Goal: Information Seeking & Learning: Learn about a topic

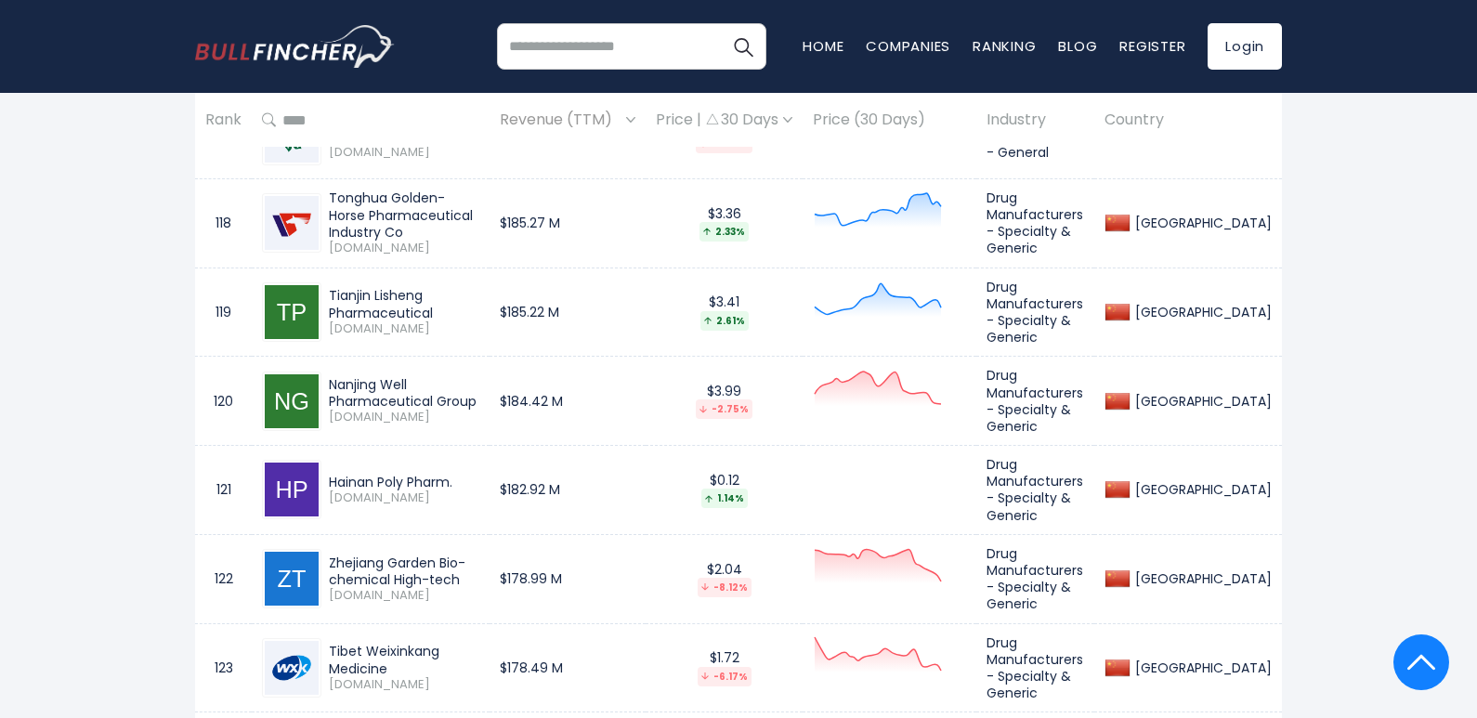
scroll to position [11655, 0]
drag, startPoint x: 326, startPoint y: 365, endPoint x: 522, endPoint y: 368, distance: 196.0
click at [479, 643] on div "Tibet Weixinkang Medicine [DOMAIN_NAME]" at bounding box center [400, 667] width 158 height 49
copy div "Tibet Weixinkang Medicine"
drag, startPoint x: 331, startPoint y: 443, endPoint x: 431, endPoint y: 460, distance: 101.7
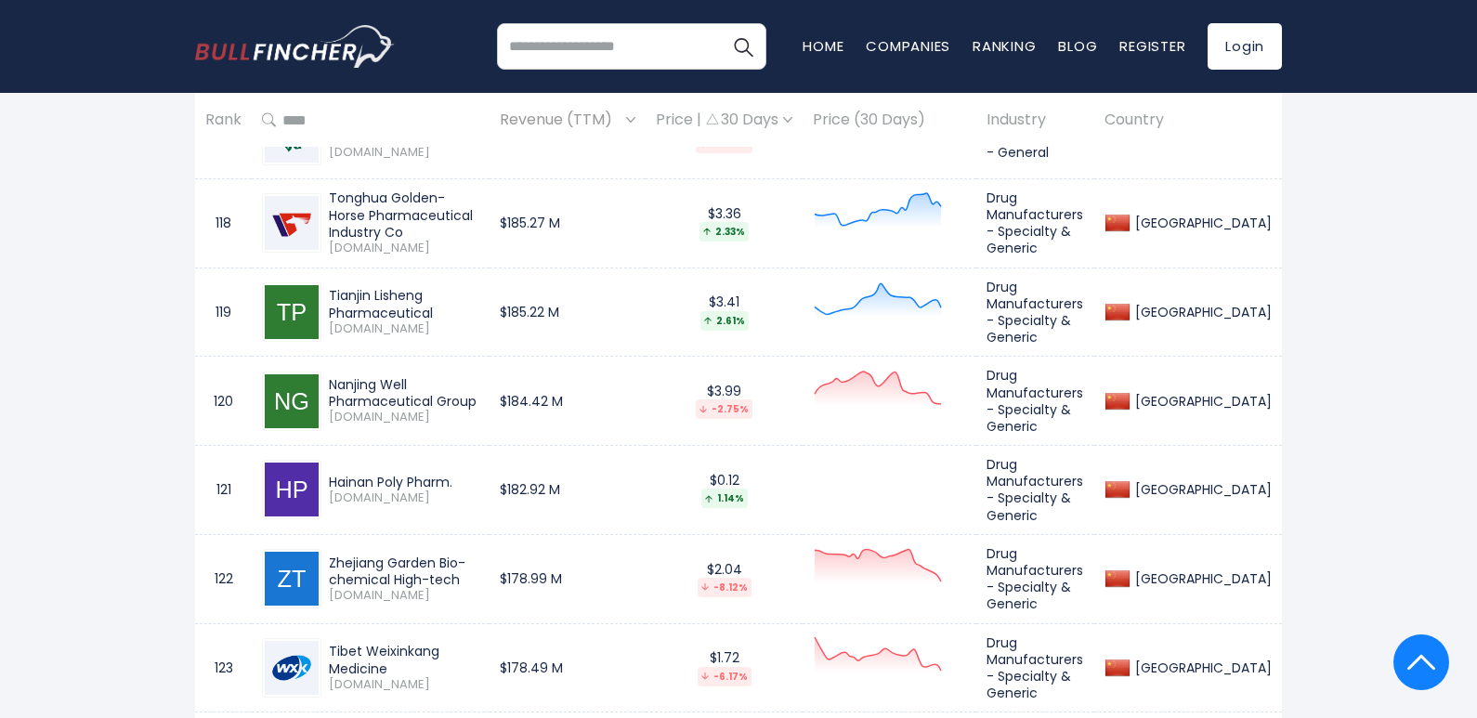
copy div "Hunan Er-Kang Pharmaceutica"
drag, startPoint x: 329, startPoint y: 539, endPoint x: 496, endPoint y: 537, distance: 167.2
copy div "Huaren Pharmaceutical"
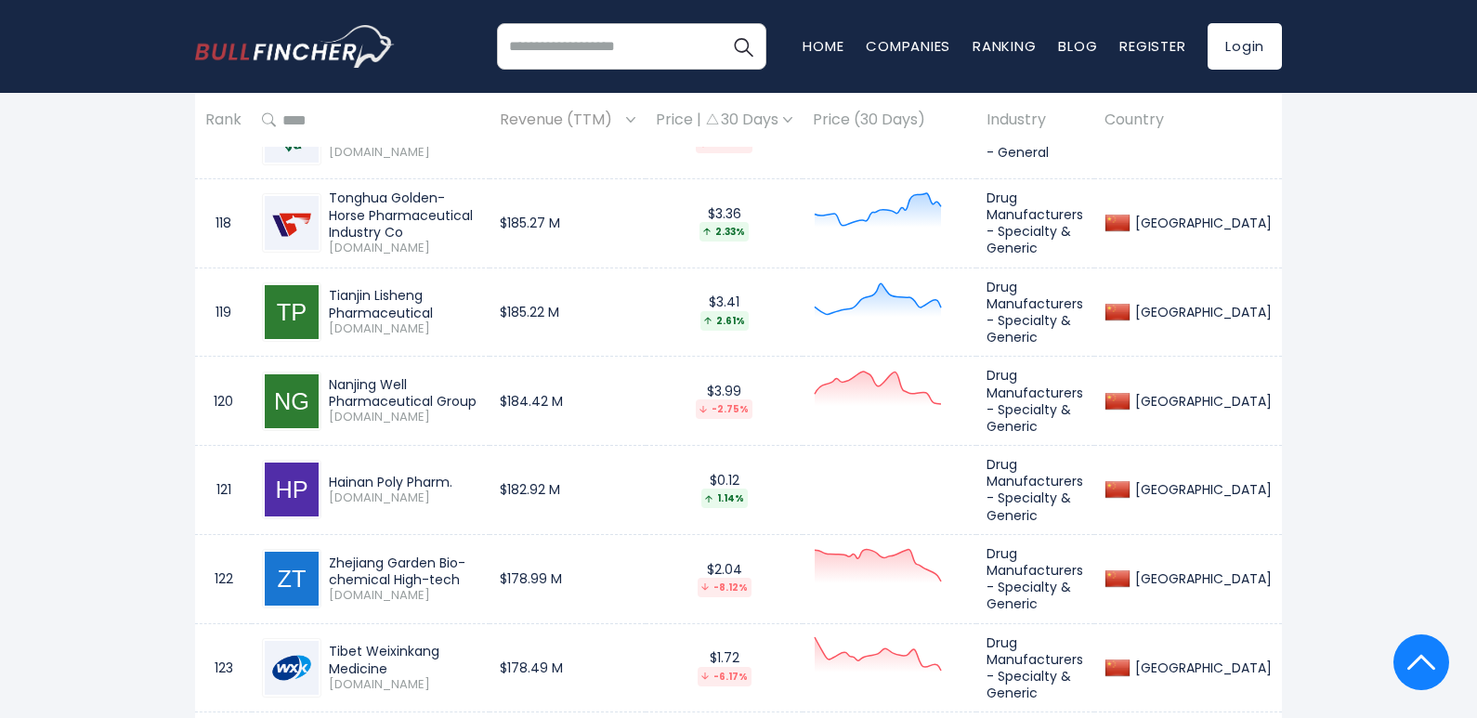
drag, startPoint x: 330, startPoint y: 613, endPoint x: 471, endPoint y: 637, distance: 143.2
copy div "Shenzhen Weiguang Biological Products"
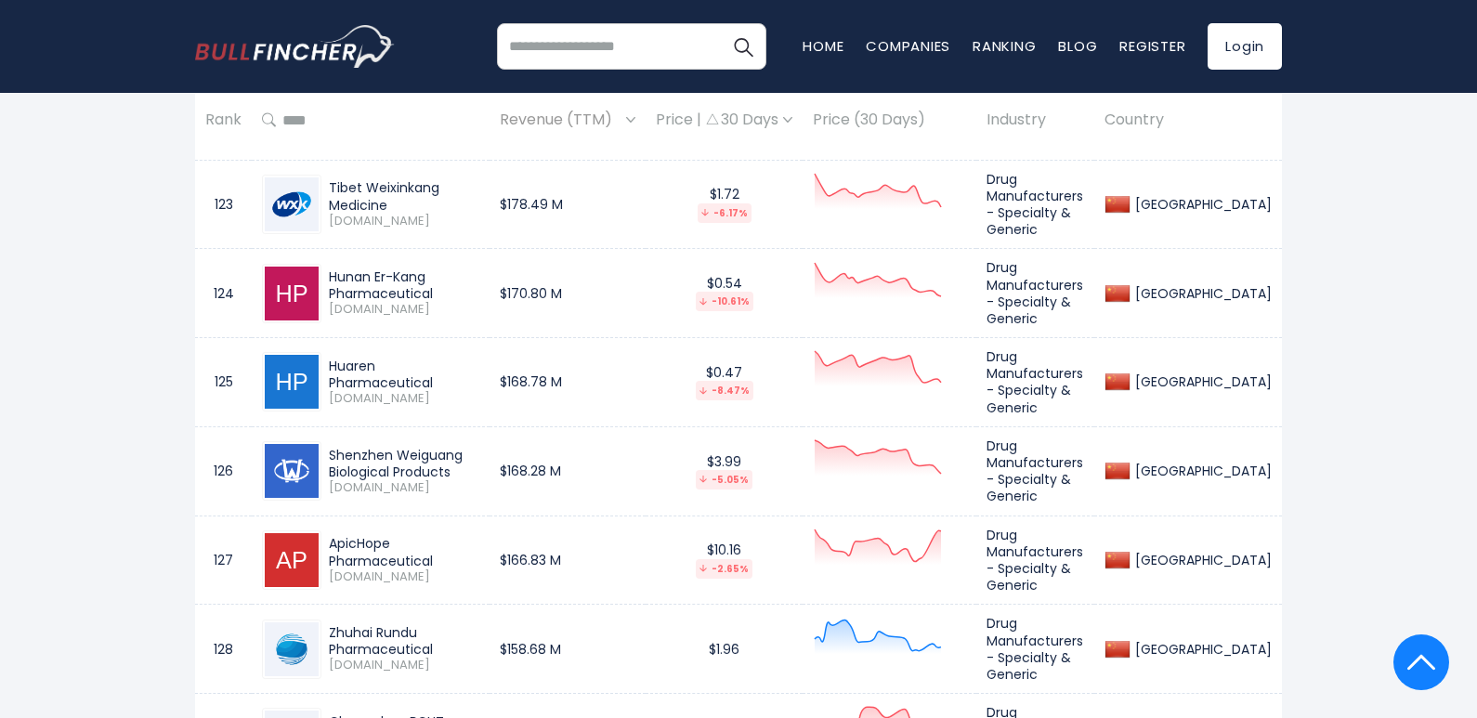
scroll to position [12119, 0]
drag, startPoint x: 328, startPoint y: 243, endPoint x: 510, endPoint y: 251, distance: 182.2
click at [479, 534] on div "ApicHope Pharmaceutical [DOMAIN_NAME]" at bounding box center [400, 558] width 158 height 49
copy div "ApicHope Pharmaceutical"
drag, startPoint x: 331, startPoint y: 332, endPoint x: 525, endPoint y: 342, distance: 194.3
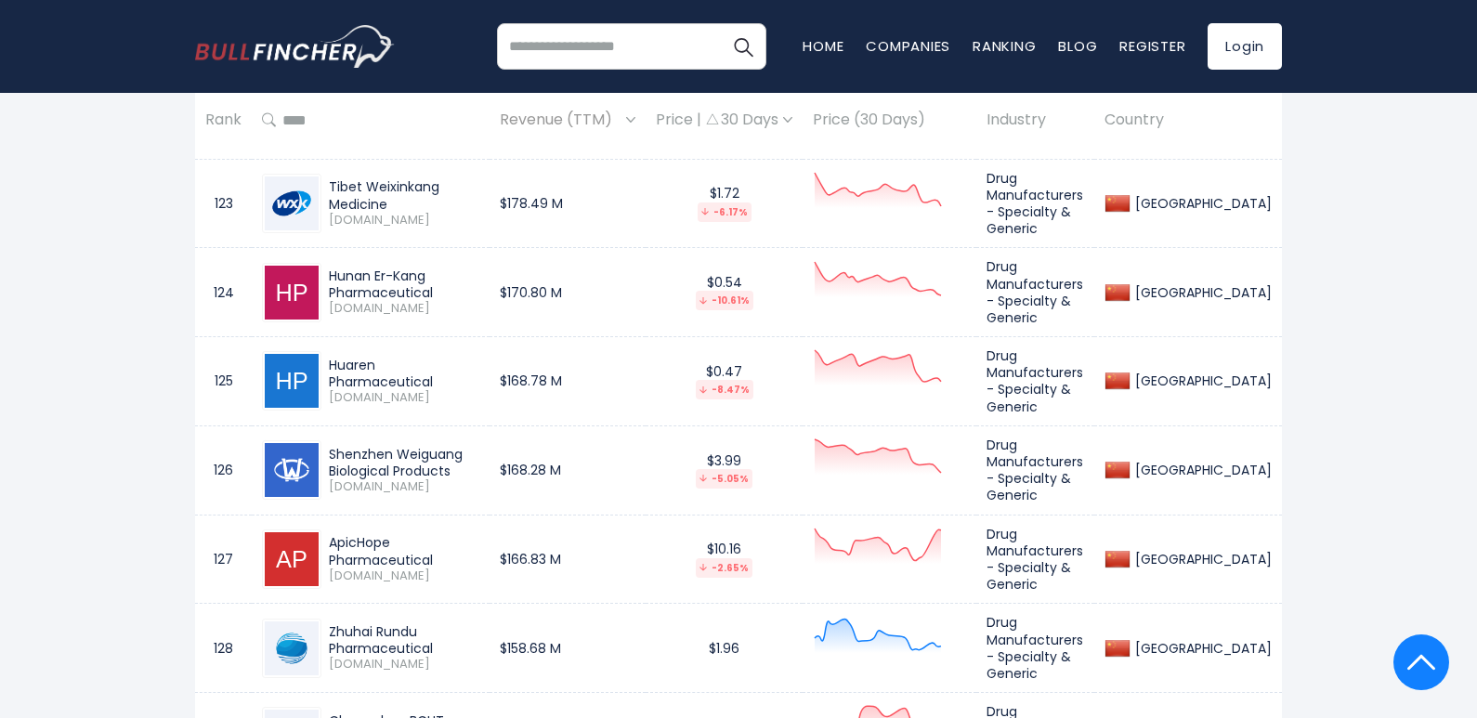
click at [479, 623] on div "Zhuhai Rundu Pharmaceutical" at bounding box center [404, 639] width 150 height 33
copy div "Zhuhai Rundu Pharmaceutical"
drag, startPoint x: 331, startPoint y: 411, endPoint x: 431, endPoint y: 428, distance: 101.8
click at [431, 712] on div "Changchun BCHT Biotechnology" at bounding box center [404, 728] width 150 height 33
copy div "Changchun BCHT Biotechnology"
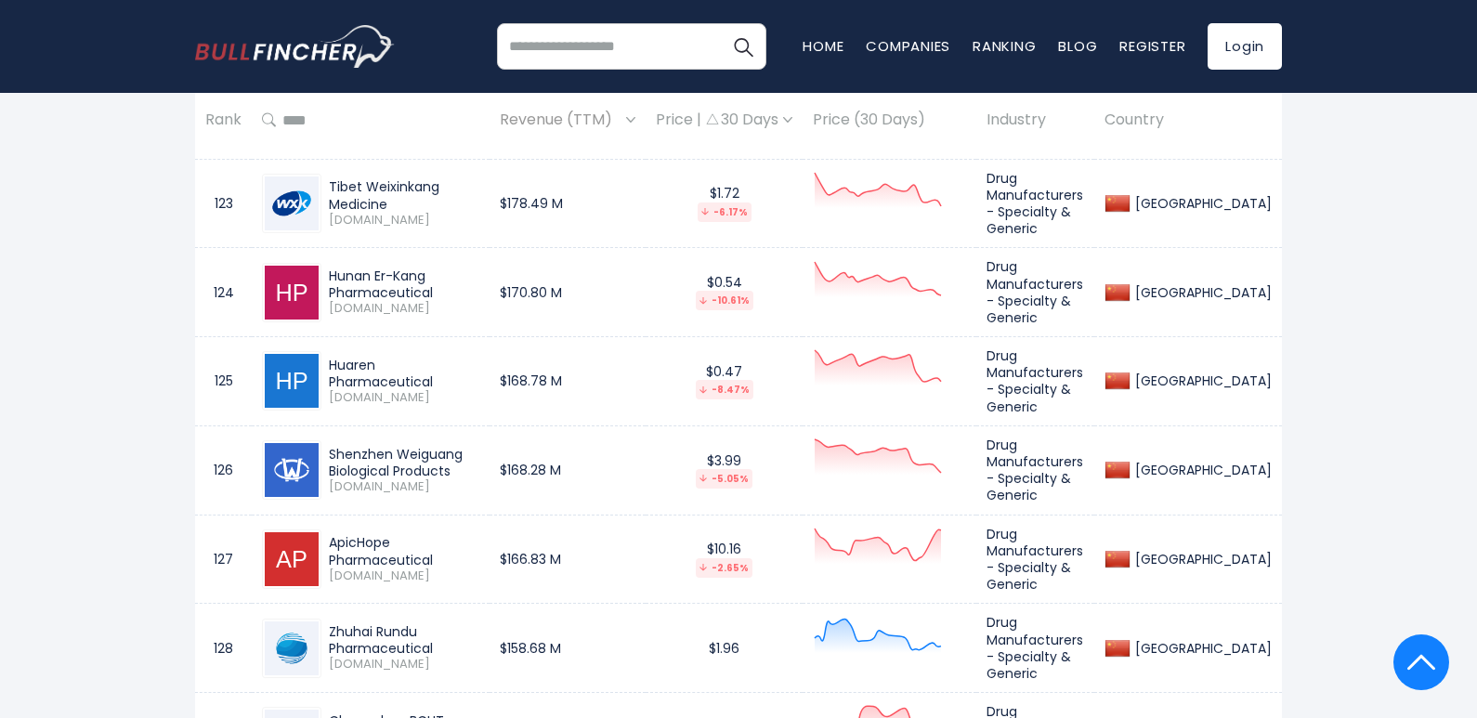
drag, startPoint x: 330, startPoint y: 495, endPoint x: 437, endPoint y: 518, distance: 110.2
copy div "Sichuan Huiyu Pharmaceutical"
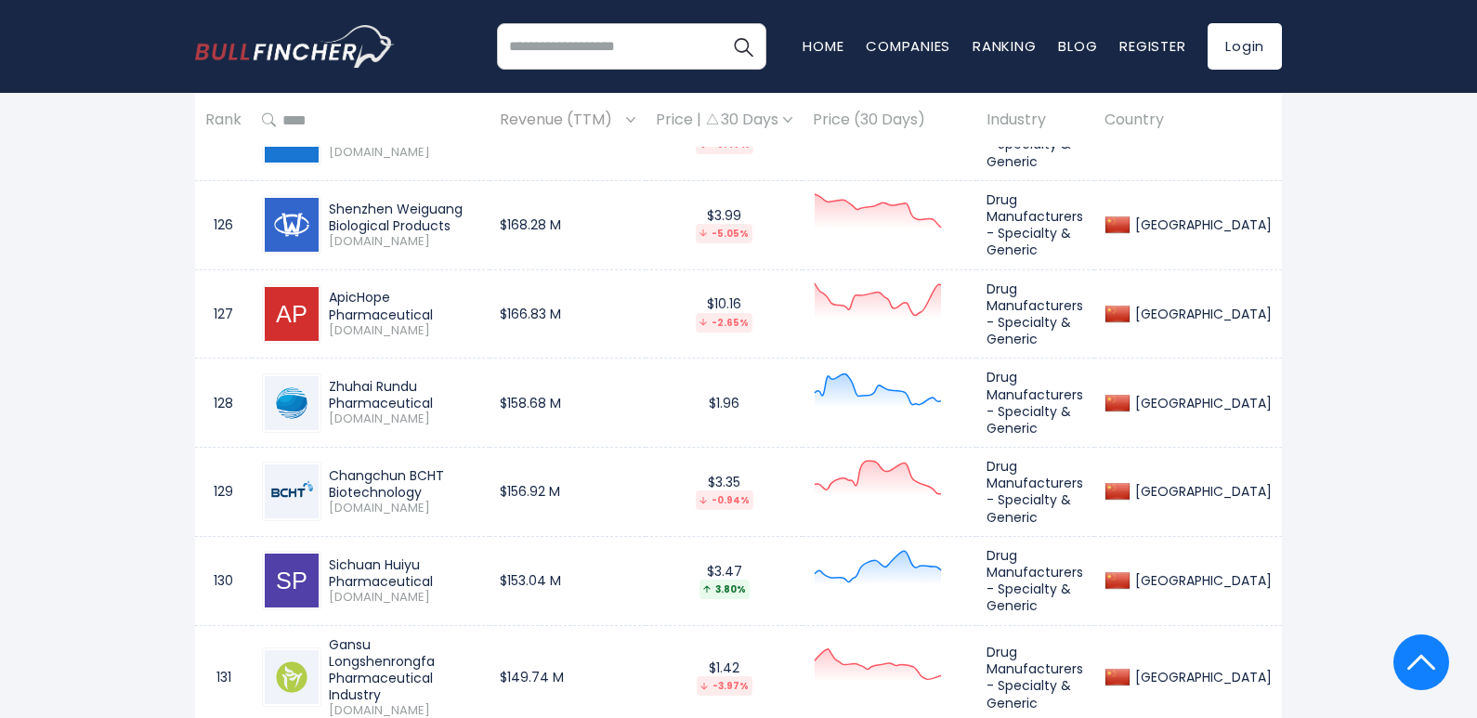
scroll to position [12398, 0]
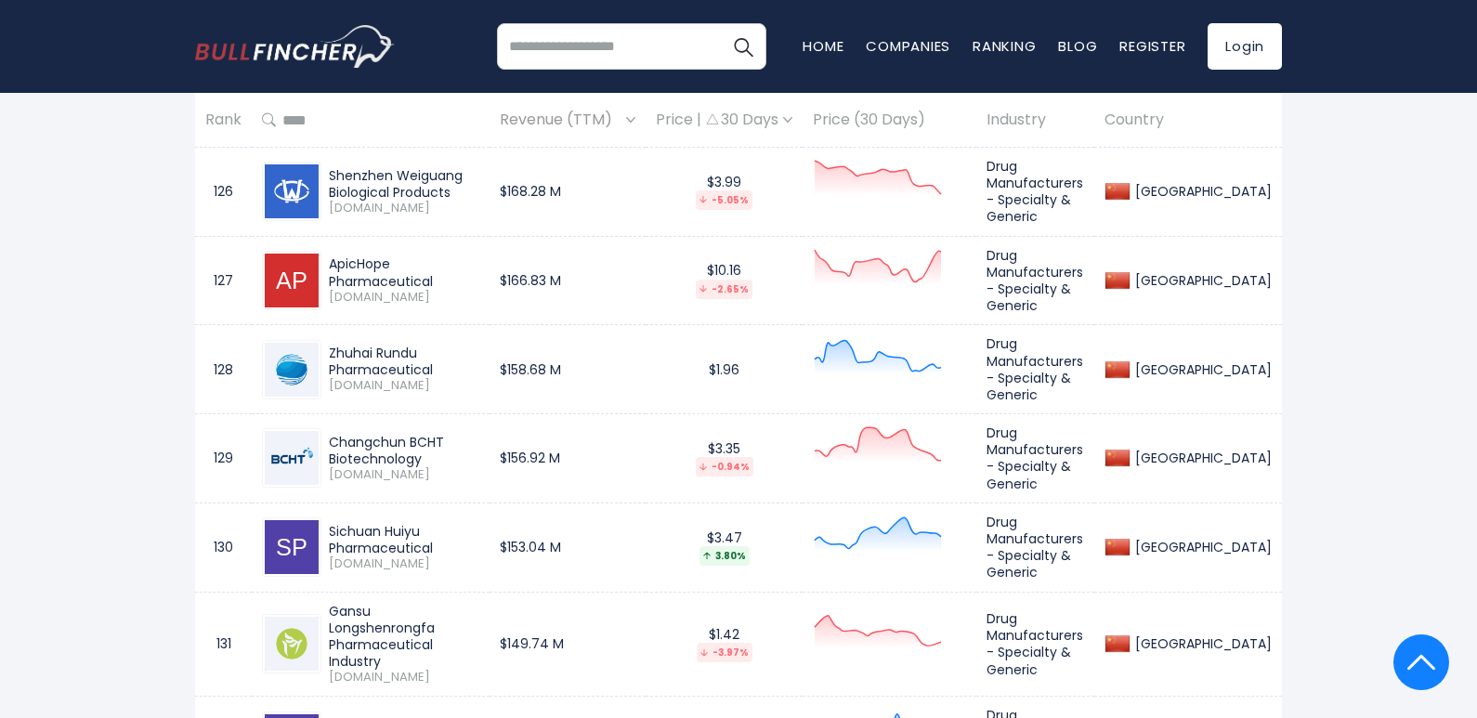
drag, startPoint x: 328, startPoint y: 306, endPoint x: 501, endPoint y: 323, distance: 173.6
click at [479, 603] on div "Gansu Longshenrongfa Pharmaceutical Industry [DOMAIN_NAME]" at bounding box center [400, 645] width 158 height 84
copy div "Gansu Longshenrongfa Pharmaceutical Industry"
drag, startPoint x: 331, startPoint y: 399, endPoint x: 518, endPoint y: 404, distance: 187.7
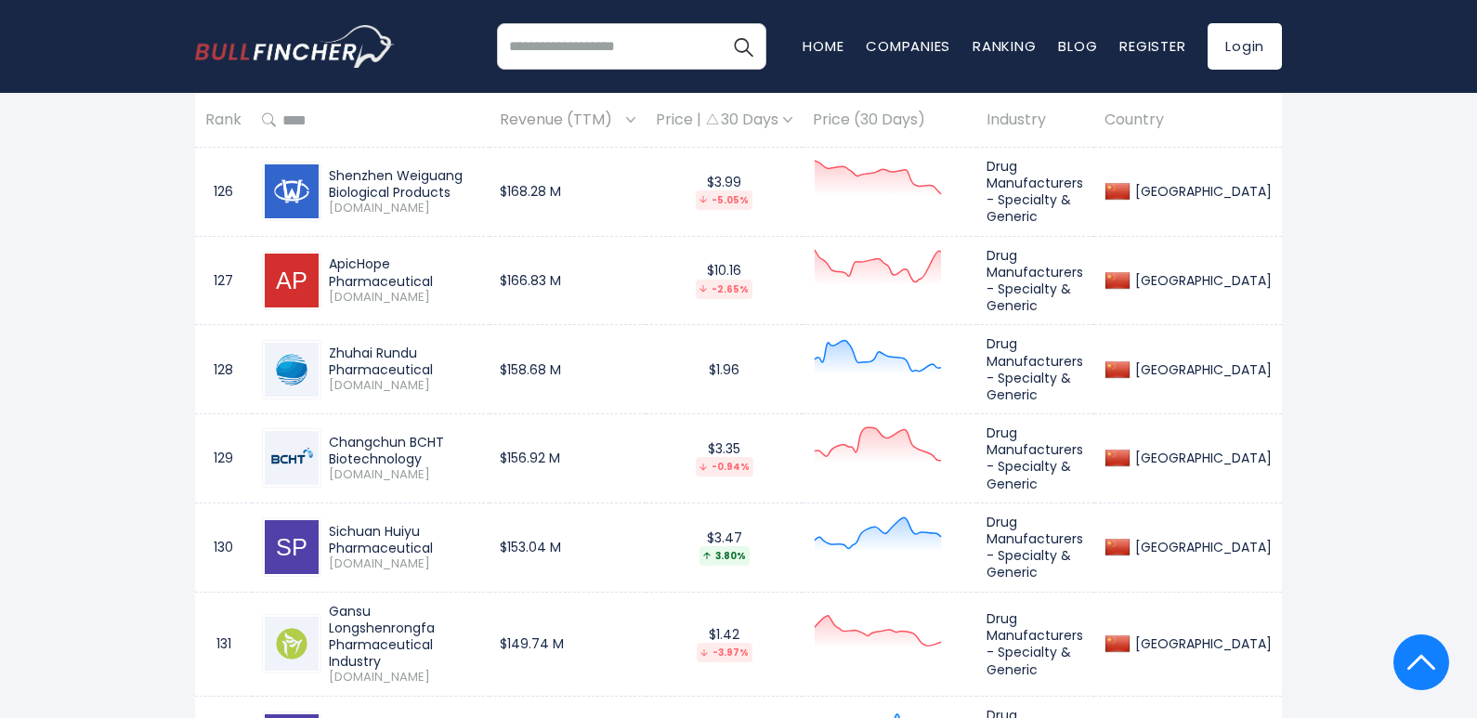
copy div "Beijing Beilu Pharmaceutical"
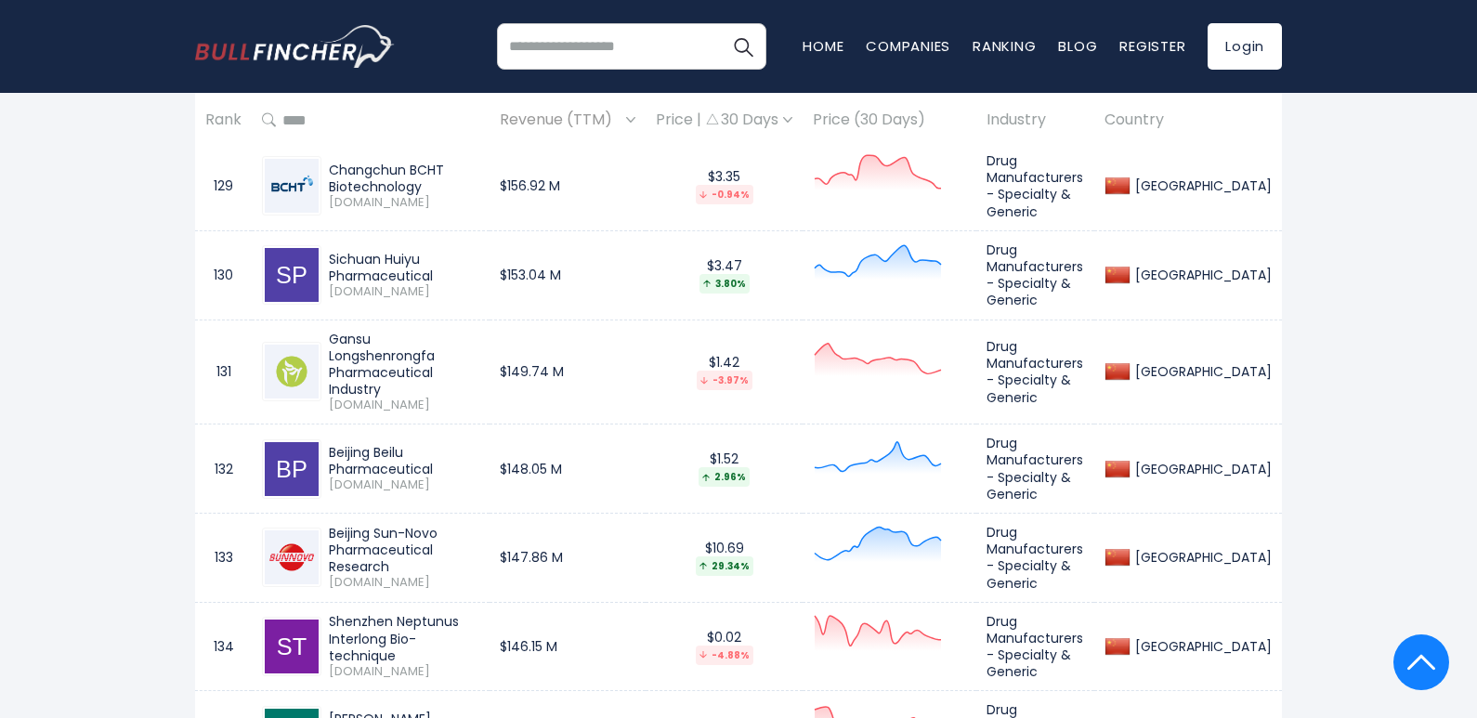
scroll to position [12676, 0]
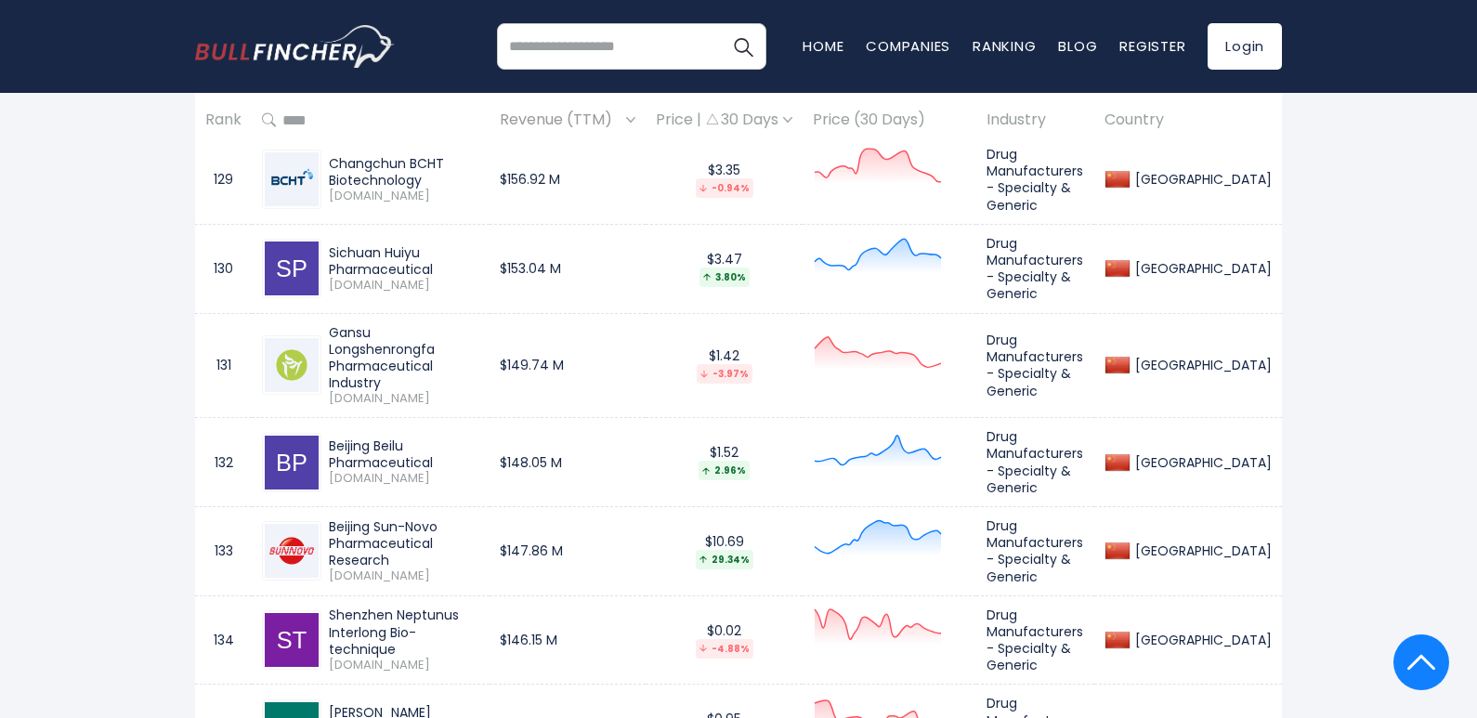
drag, startPoint x: 327, startPoint y: 198, endPoint x: 511, endPoint y: 215, distance: 184.7
click at [479, 518] on div "Beijing Sun-Novo Pharmaceutical Research [DOMAIN_NAME]" at bounding box center [400, 551] width 158 height 66
drag, startPoint x: 329, startPoint y: 284, endPoint x: 440, endPoint y: 306, distance: 113.7
click at [440, 606] on div "Shenzhen Neptunus Interlong Bio-technique" at bounding box center [404, 631] width 150 height 51
drag, startPoint x: 330, startPoint y: 368, endPoint x: 437, endPoint y: 388, distance: 109.7
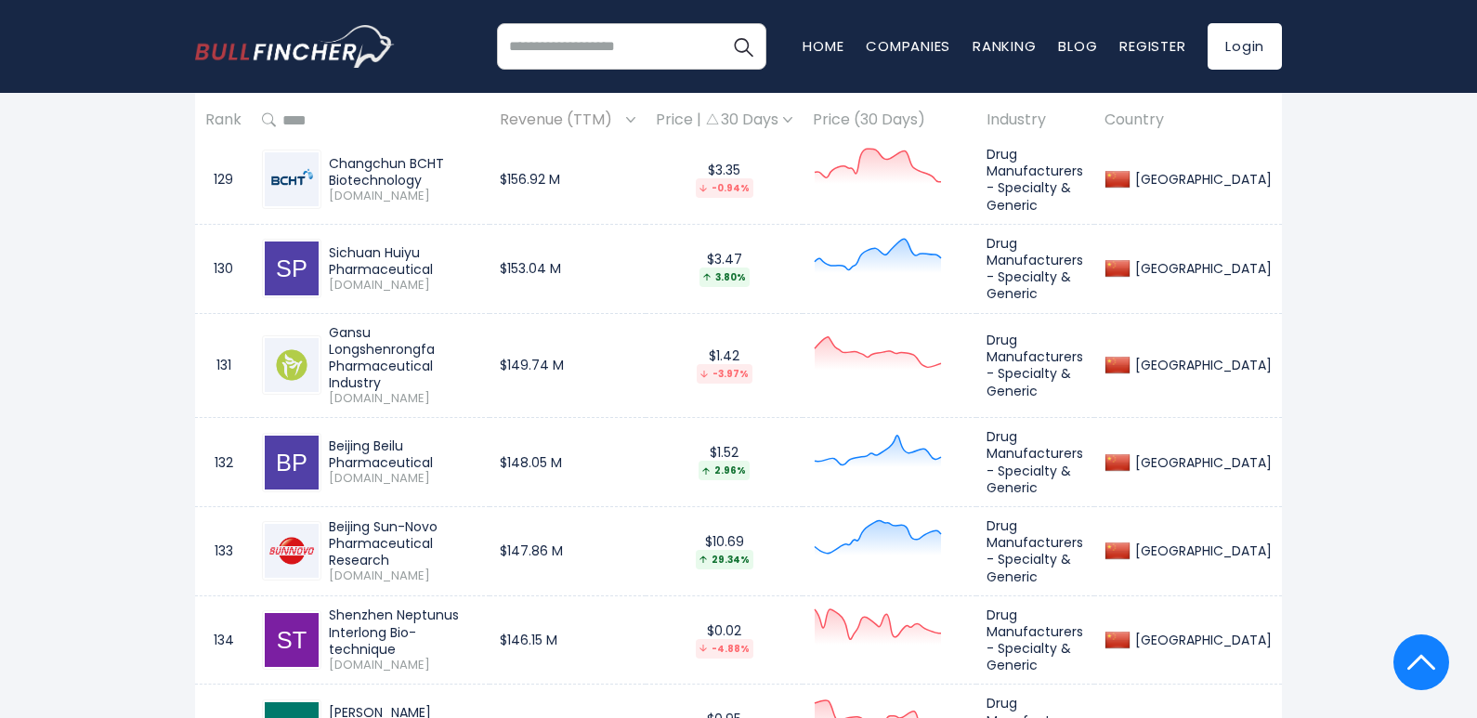
click at [437, 704] on div "[PERSON_NAME] Pharmaceutical" at bounding box center [404, 720] width 150 height 33
drag, startPoint x: 332, startPoint y: 539, endPoint x: 418, endPoint y: 567, distance: 91.0
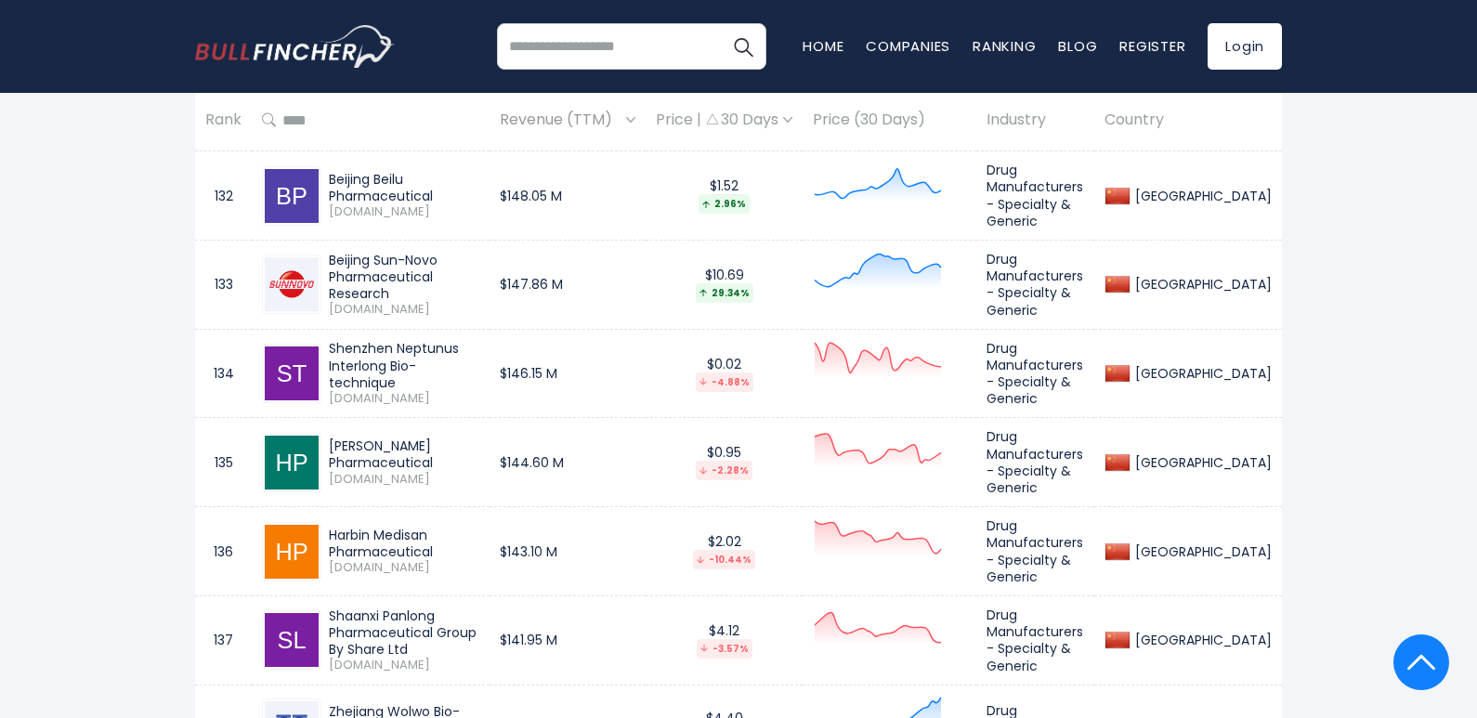
scroll to position [13048, 0]
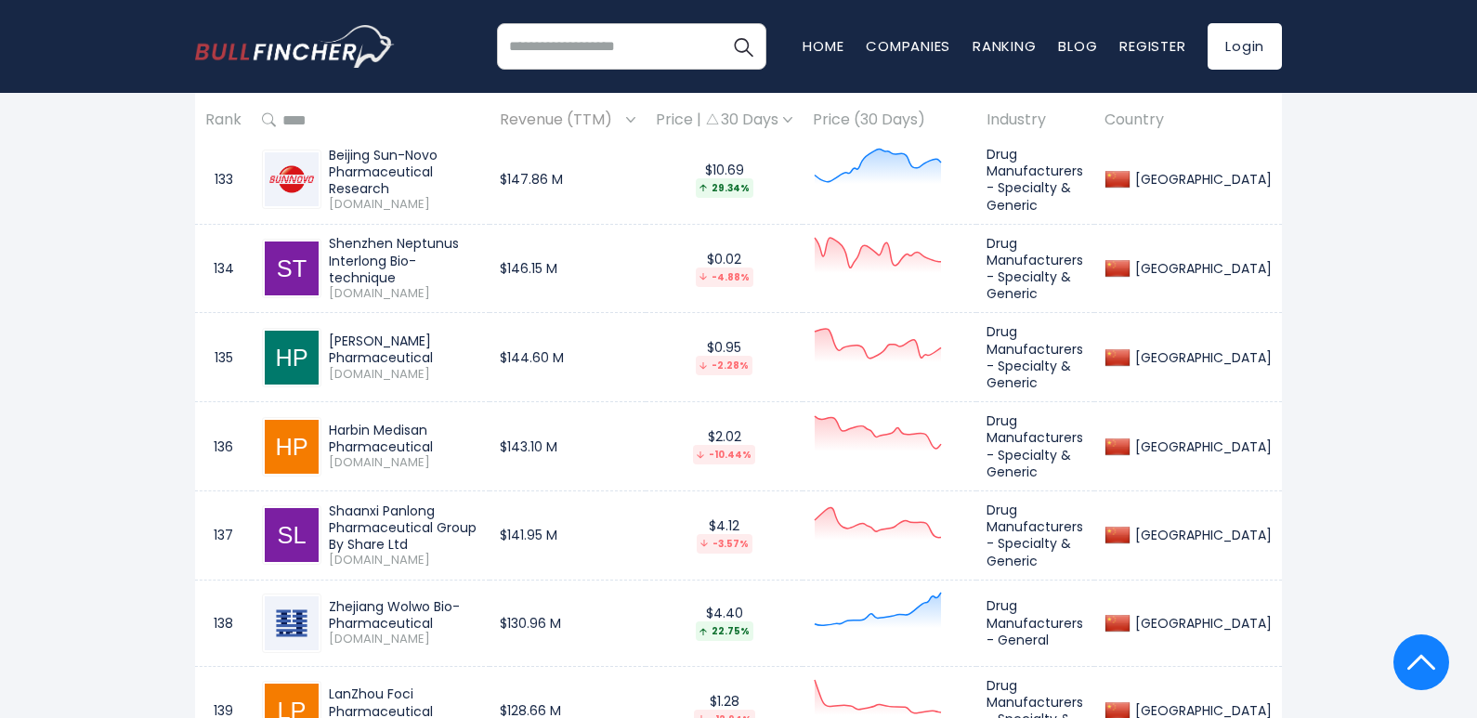
drag, startPoint x: 331, startPoint y: 264, endPoint x: 461, endPoint y: 286, distance: 131.9
click at [461, 598] on div "Zhejiang Wolwo Bio-Pharmaceutical" at bounding box center [404, 614] width 150 height 33
drag, startPoint x: 328, startPoint y: 357, endPoint x: 520, endPoint y: 358, distance: 192.3
click at [479, 685] on div "LanZhou Foci Pharmaceutical [DOMAIN_NAME]" at bounding box center [400, 709] width 158 height 49
drag, startPoint x: 329, startPoint y: 430, endPoint x: 512, endPoint y: 449, distance: 183.9
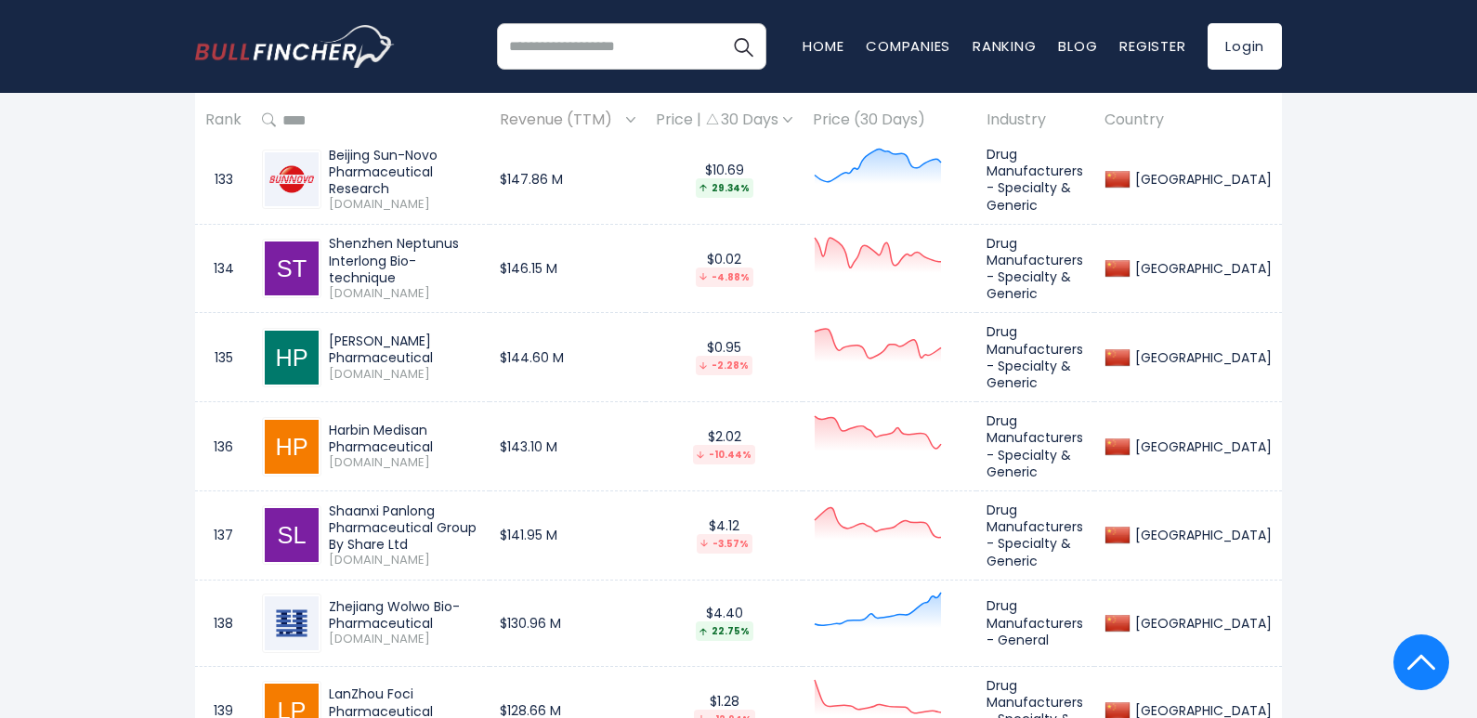
drag, startPoint x: 330, startPoint y: 521, endPoint x: 443, endPoint y: 531, distance: 113.8
drag, startPoint x: 328, startPoint y: 619, endPoint x: 516, endPoint y: 619, distance: 188.5
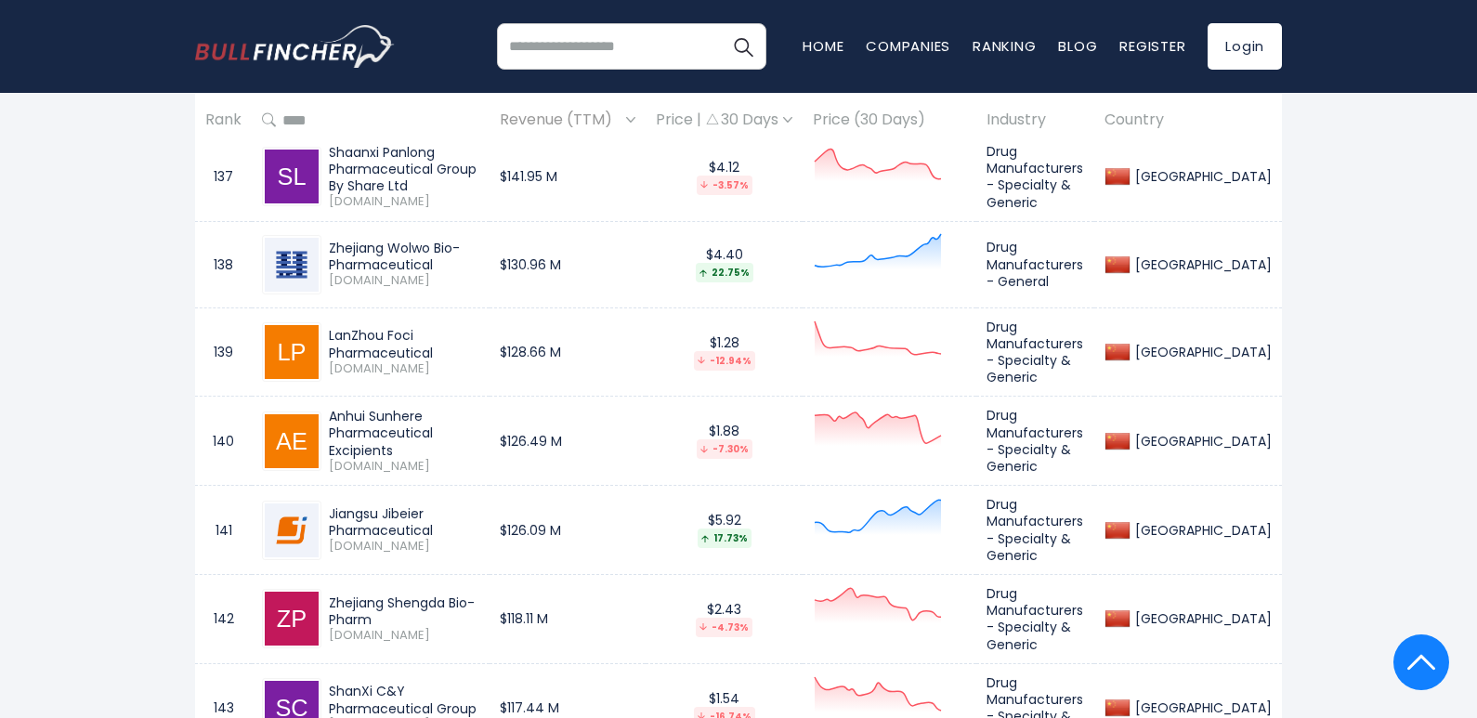
scroll to position [13419, 0]
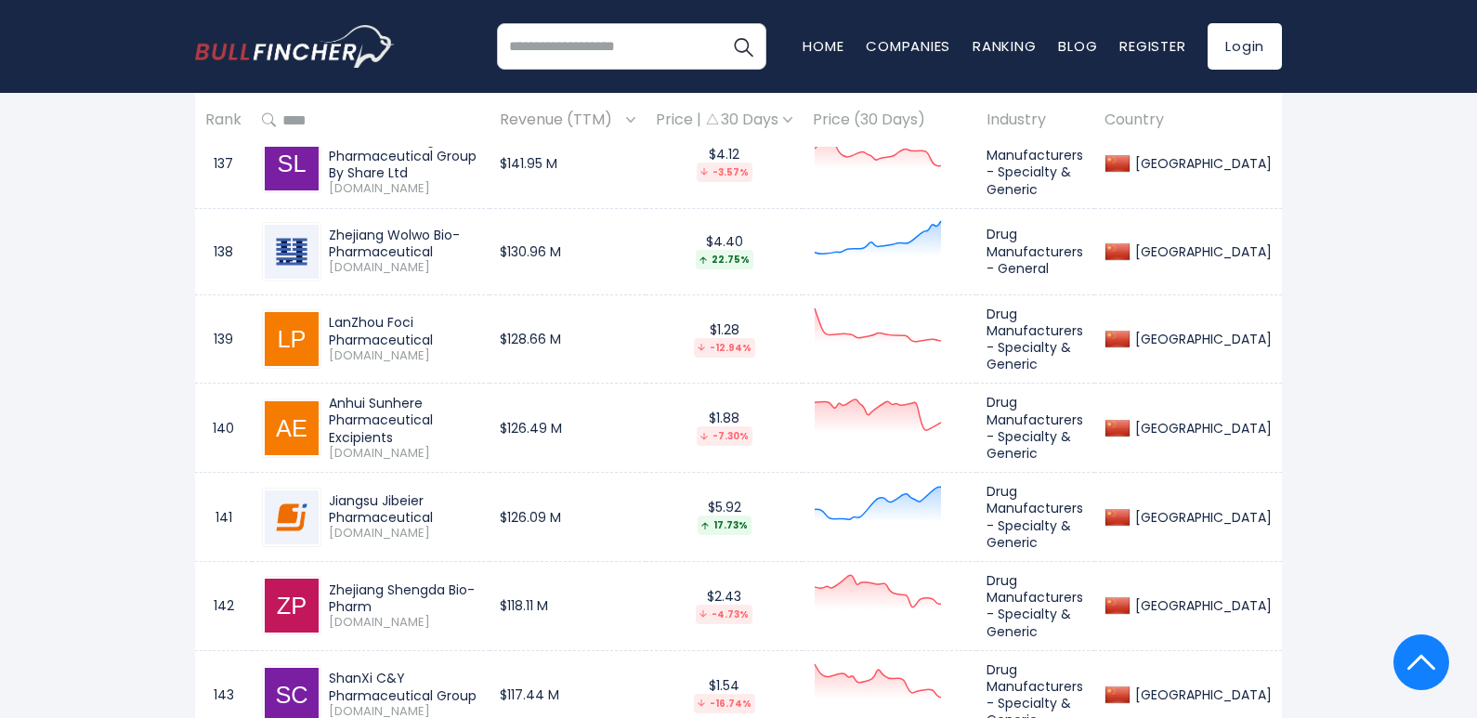
drag, startPoint x: 329, startPoint y: 319, endPoint x: 376, endPoint y: 336, distance: 50.5
click at [376, 670] on div "ShanXi C&Y Pharmaceutical Group" at bounding box center [404, 686] width 150 height 33
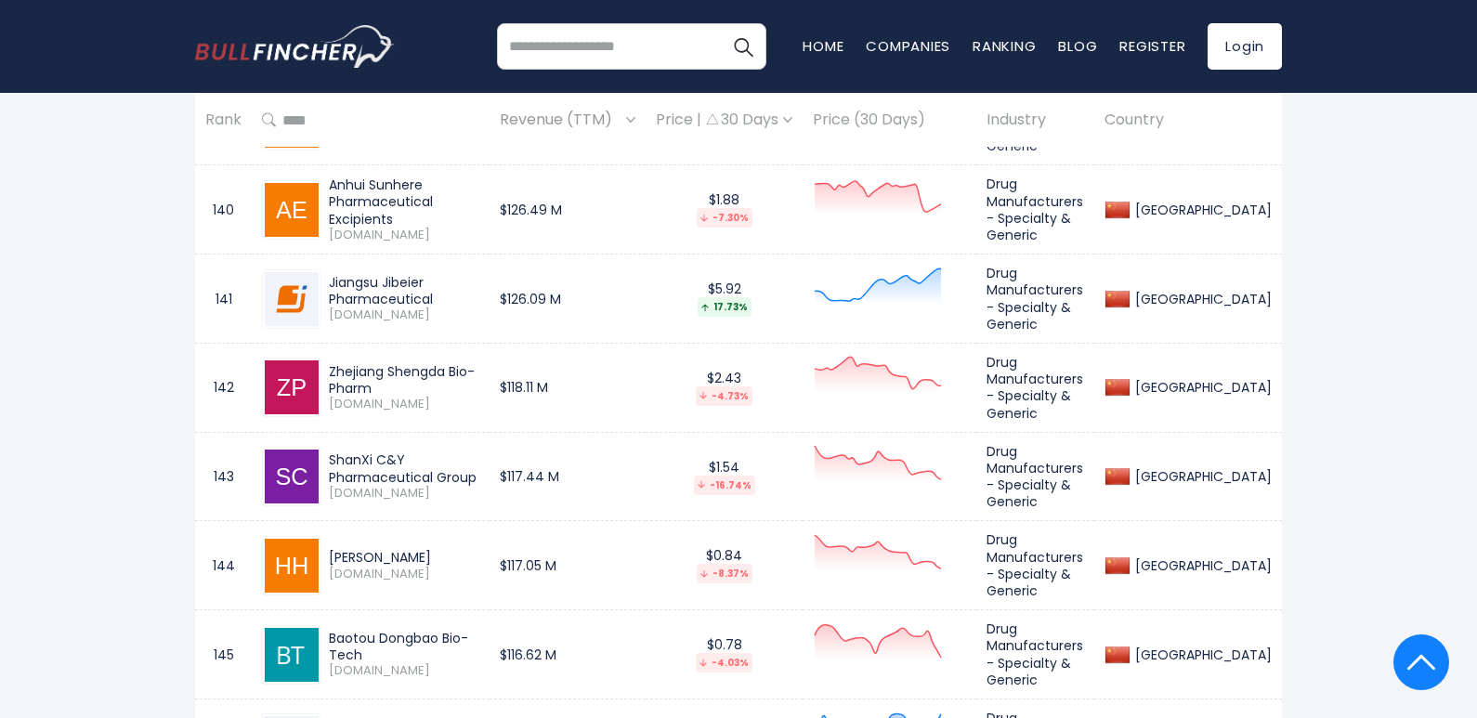
scroll to position [13605, 0]
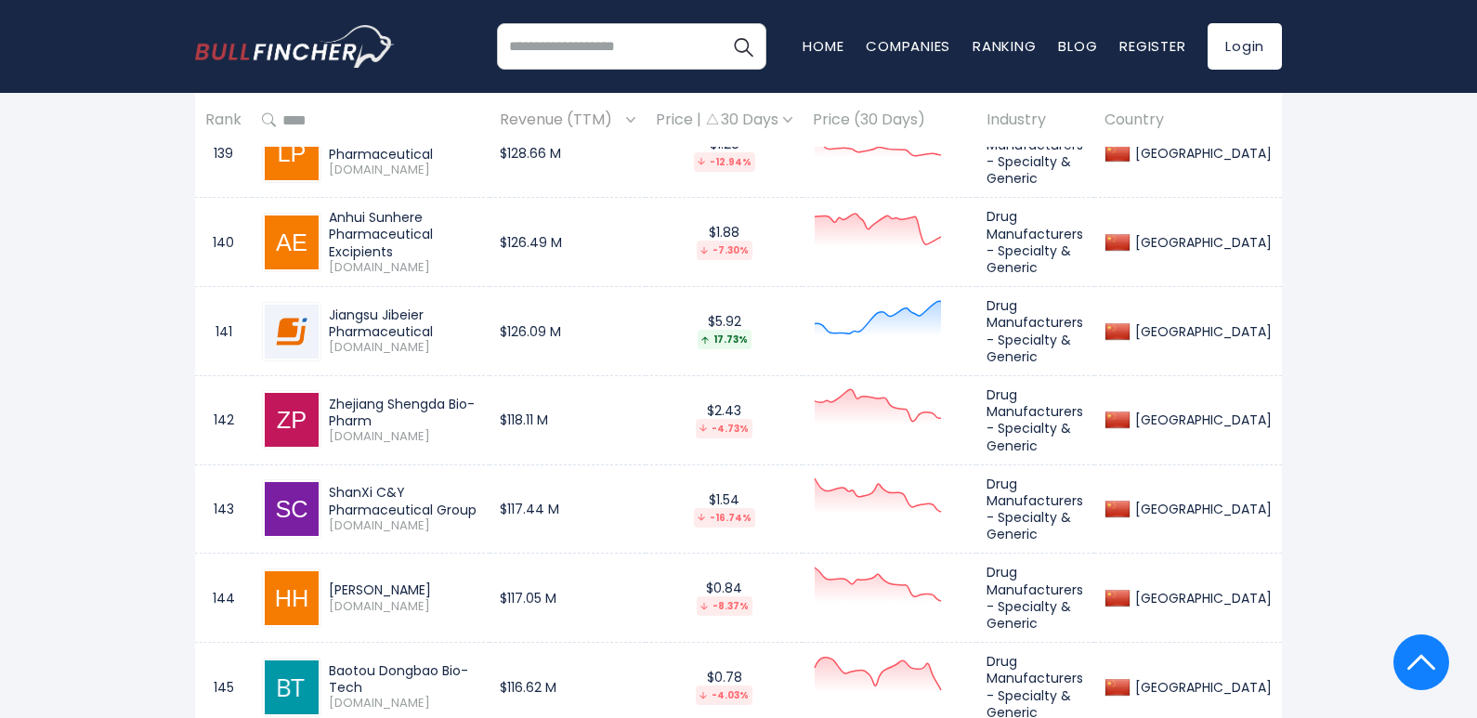
drag, startPoint x: 326, startPoint y: 230, endPoint x: 423, endPoint y: 238, distance: 96.9
click at [423, 581] on div "[PERSON_NAME] [DOMAIN_NAME]" at bounding box center [400, 597] width 158 height 33
drag, startPoint x: 331, startPoint y: 318, endPoint x: 510, endPoint y: 317, distance: 179.3
click at [479, 662] on div "Baotou Dongbao Bio-Tech" at bounding box center [404, 678] width 150 height 33
drag, startPoint x: 329, startPoint y: 404, endPoint x: 454, endPoint y: 409, distance: 125.5
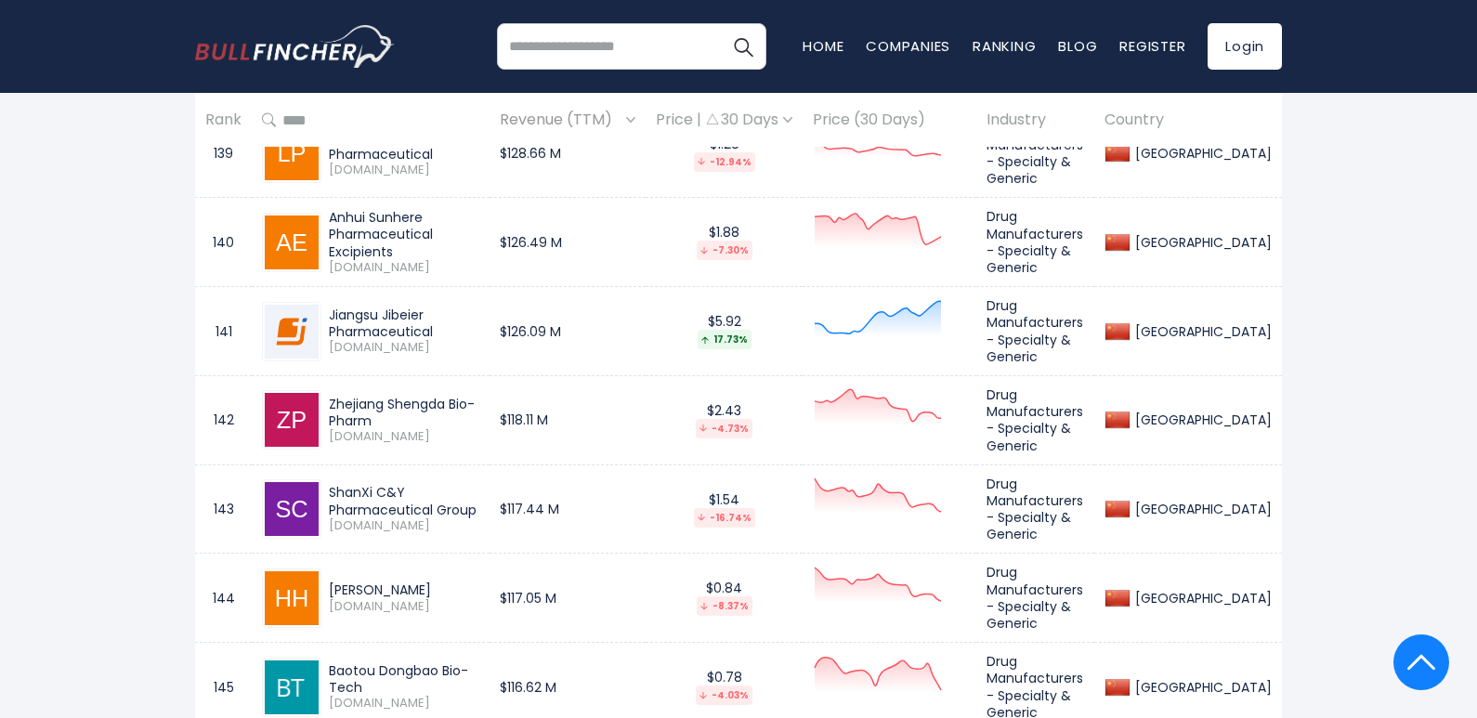
drag, startPoint x: 505, startPoint y: 484, endPoint x: 332, endPoint y: 481, distance: 173.7
drag, startPoint x: 331, startPoint y: 567, endPoint x: 450, endPoint y: 586, distance: 121.4
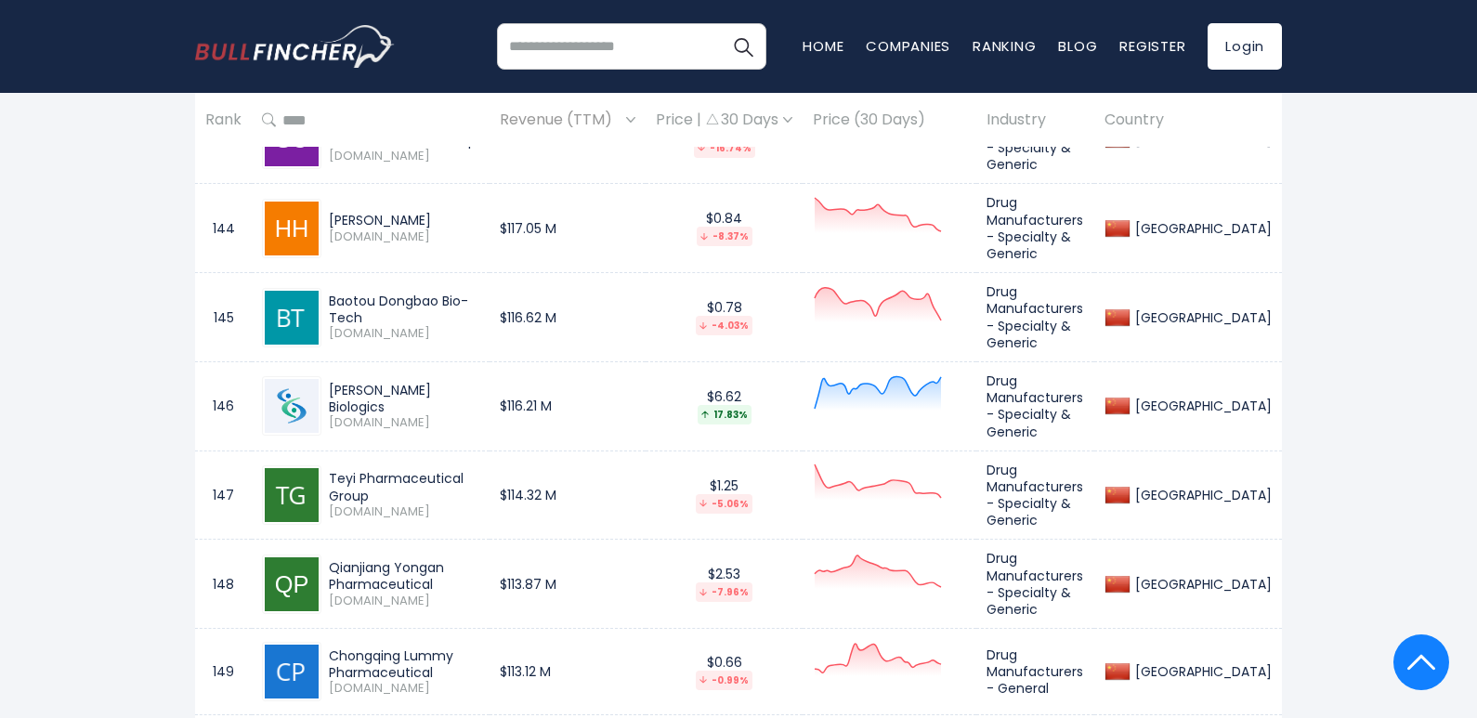
scroll to position [13977, 0]
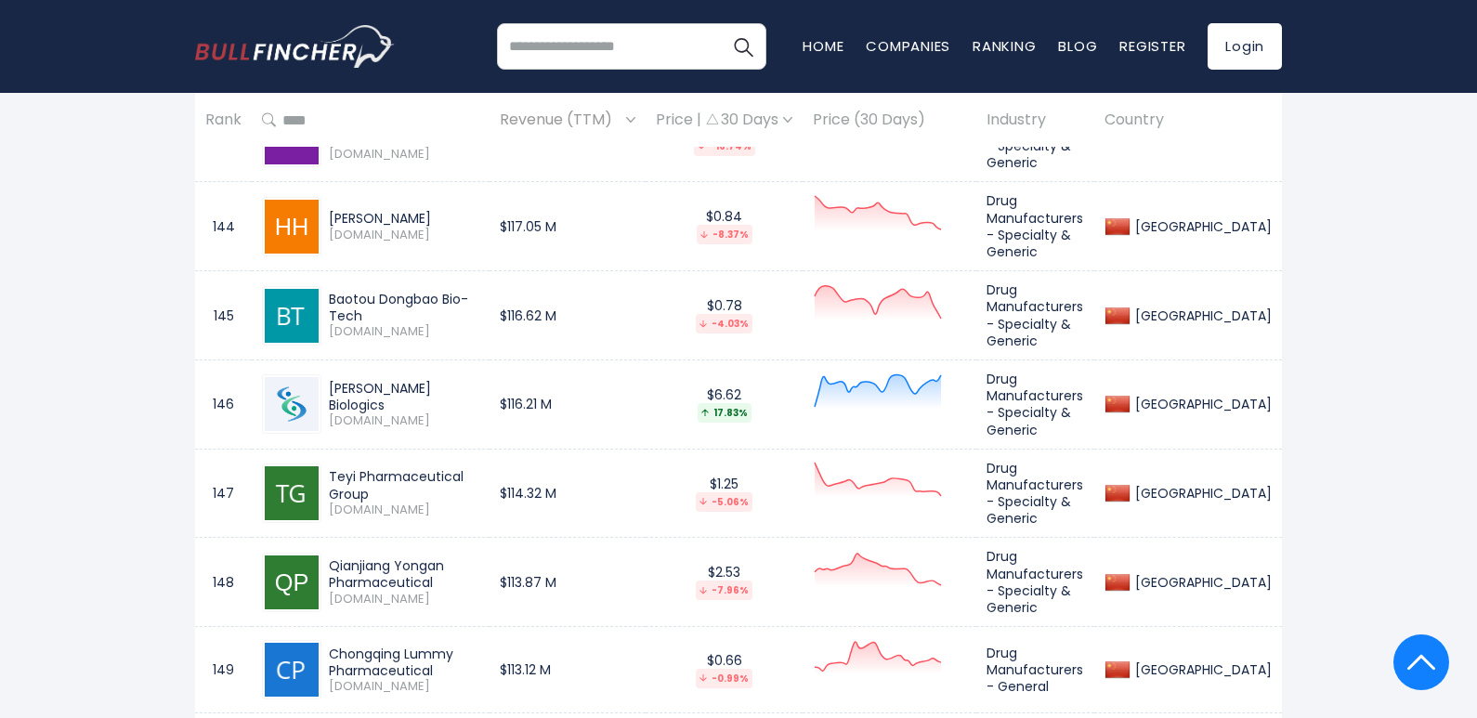
drag, startPoint x: 327, startPoint y: 279, endPoint x: 441, endPoint y: 306, distance: 117.4
click at [441, 645] on div "Chongqing Lummy Pharmaceutical [DOMAIN_NAME]" at bounding box center [400, 669] width 158 height 49
drag, startPoint x: 328, startPoint y: 371, endPoint x: 379, endPoint y: 388, distance: 54.0
drag, startPoint x: 329, startPoint y: 458, endPoint x: 431, endPoint y: 476, distance: 103.7
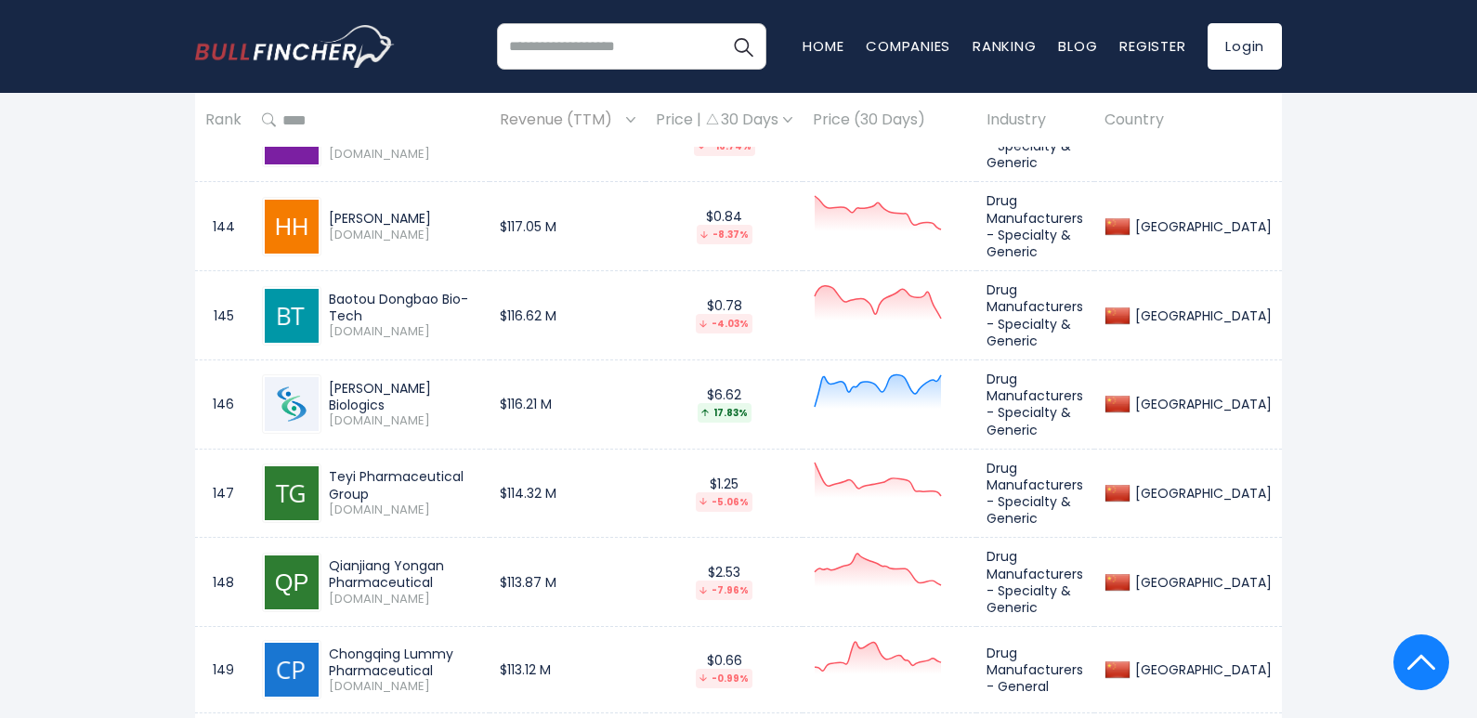
drag, startPoint x: 331, startPoint y: 544, endPoint x: 442, endPoint y: 566, distance: 113.5
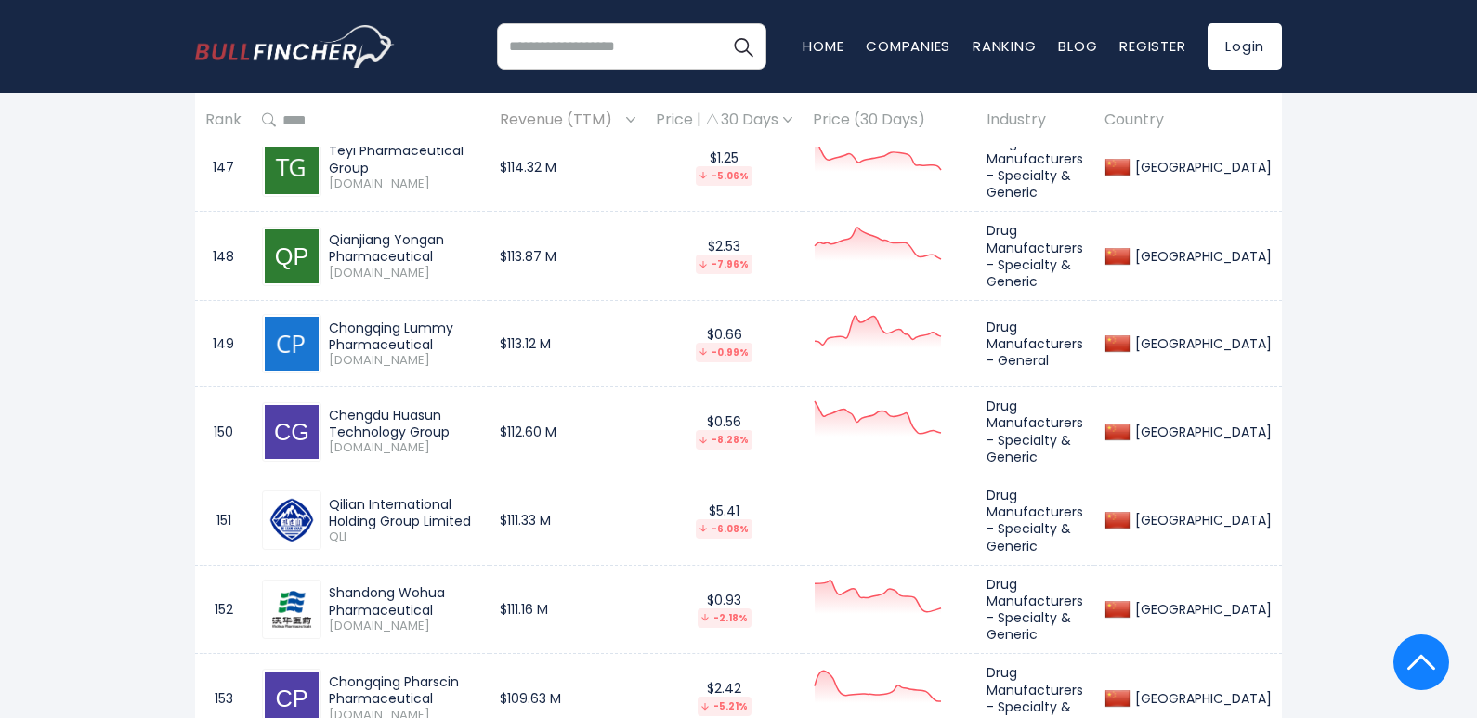
scroll to position [14348, 0]
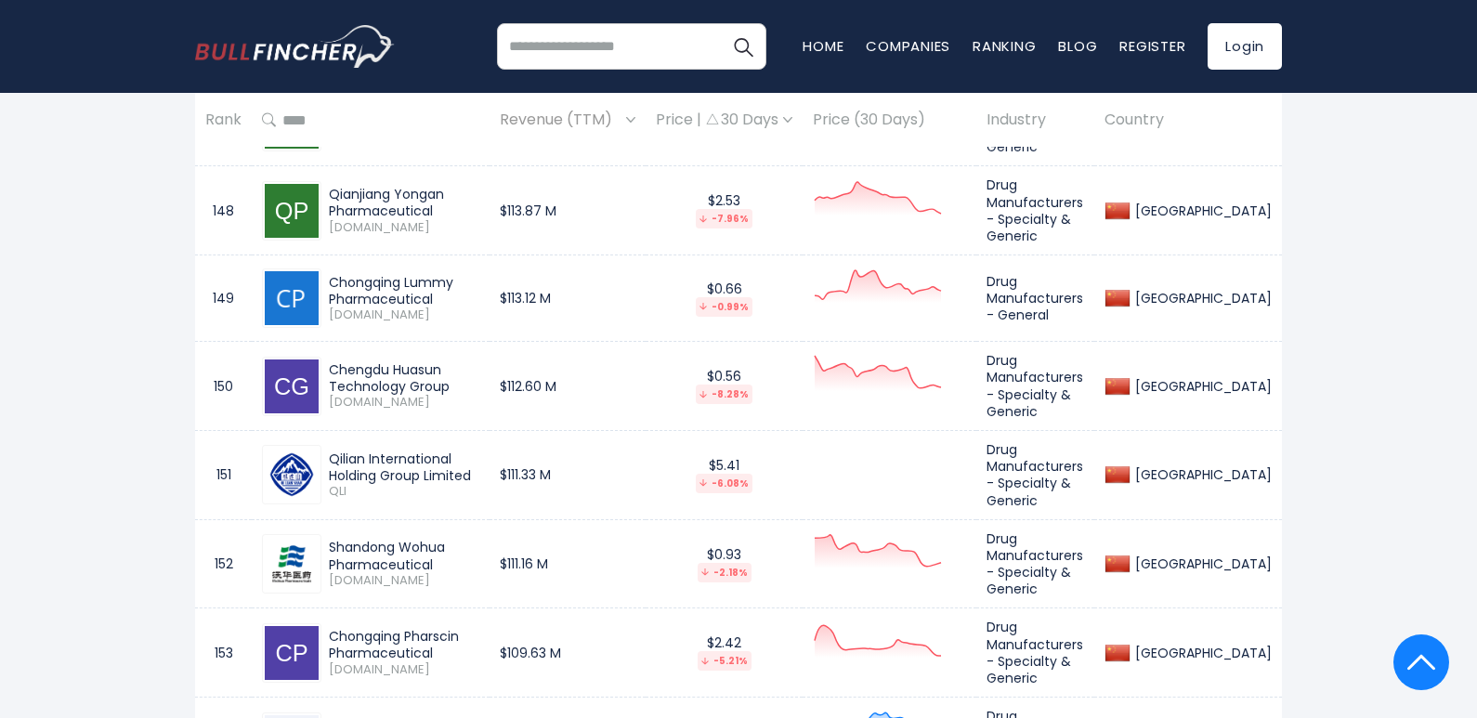
drag, startPoint x: 328, startPoint y: 254, endPoint x: 457, endPoint y: 277, distance: 131.0
click at [457, 628] on div "Chongqing Pharscin Pharmaceutical [DOMAIN_NAME]" at bounding box center [400, 652] width 158 height 49
drag, startPoint x: 322, startPoint y: 431, endPoint x: 440, endPoint y: 447, distance: 119.0
drag, startPoint x: 329, startPoint y: 522, endPoint x: 447, endPoint y: 536, distance: 118.8
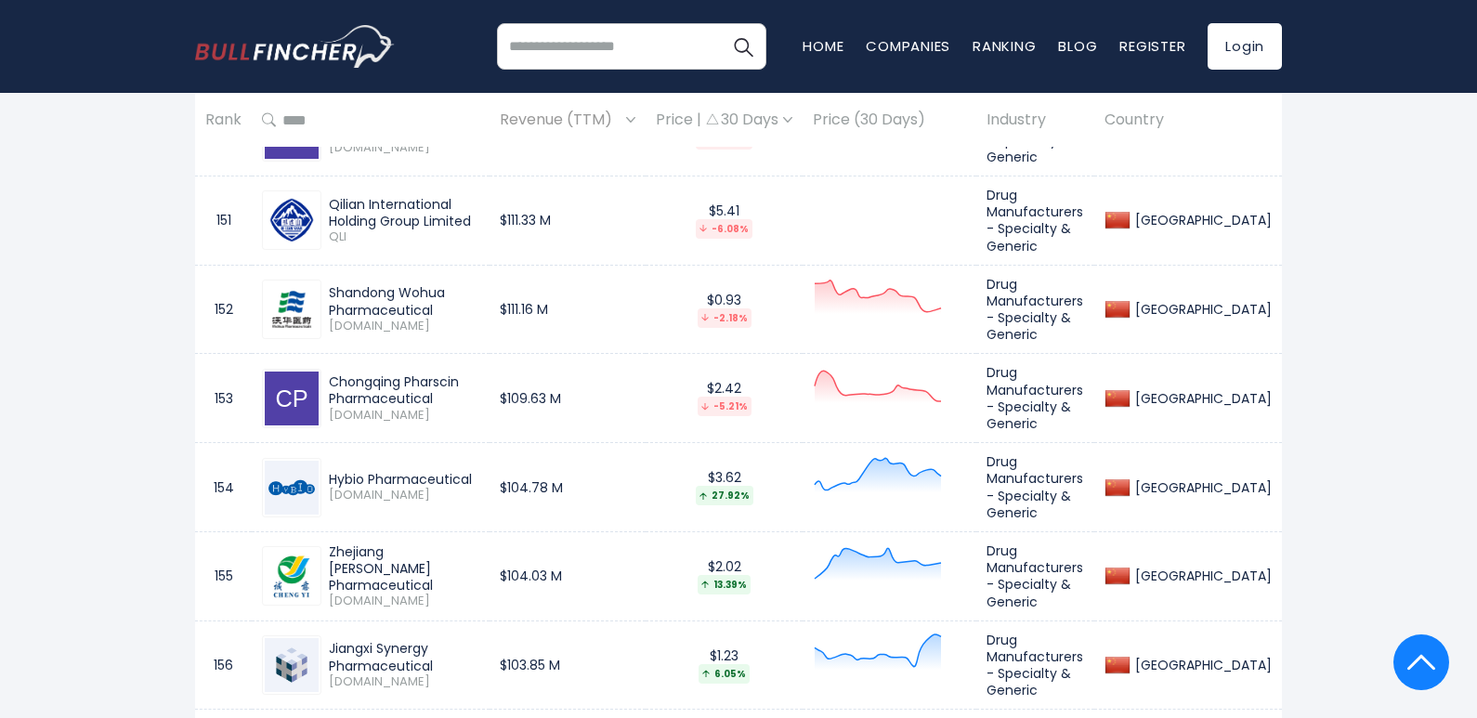
scroll to position [14627, 0]
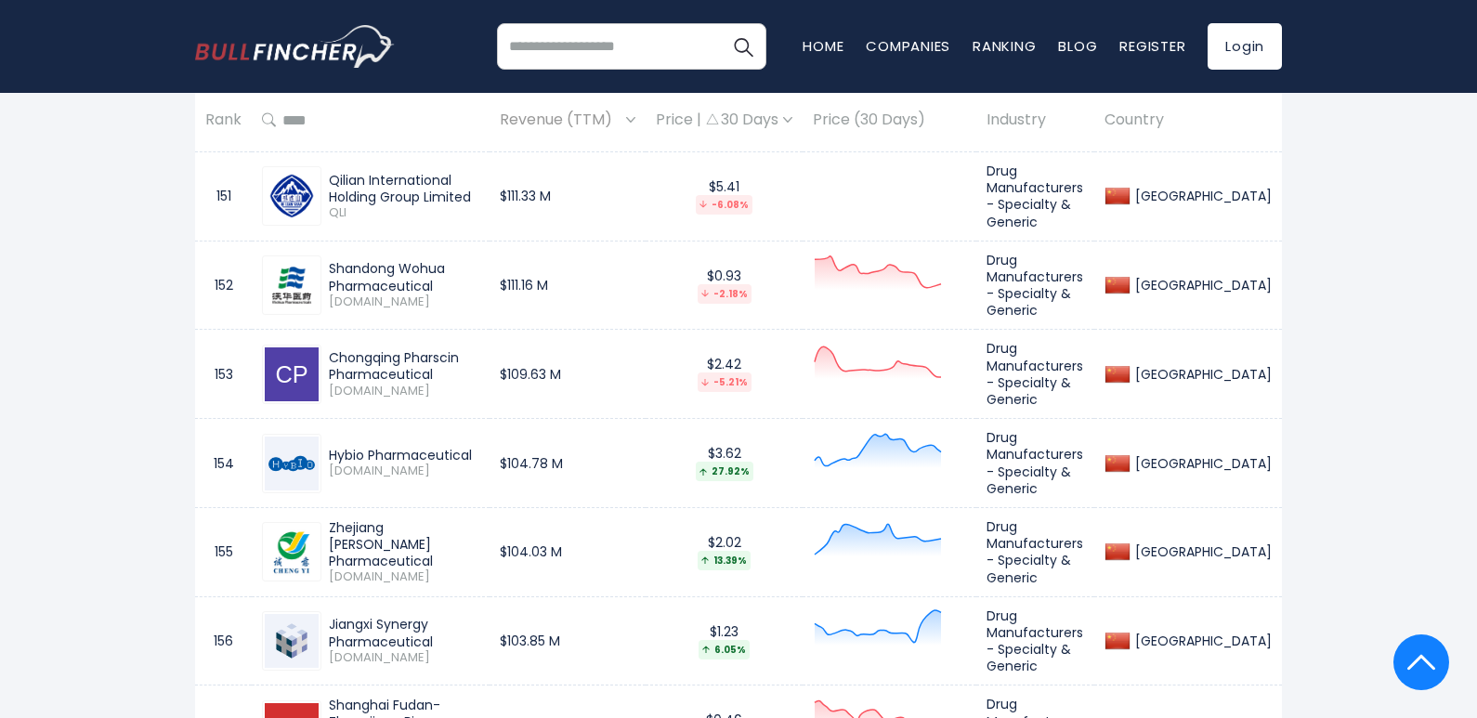
drag, startPoint x: 331, startPoint y: 326, endPoint x: 497, endPoint y: 346, distance: 167.5
click at [479, 697] on div "Shanghai Fudan-Zhangjiang Bio-Pharmaceutical" at bounding box center [404, 722] width 150 height 51
drag, startPoint x: 408, startPoint y: 429, endPoint x: 329, endPoint y: 399, distance: 84.4
drag, startPoint x: 391, startPoint y: 518, endPoint x: 323, endPoint y: 498, distance: 70.8
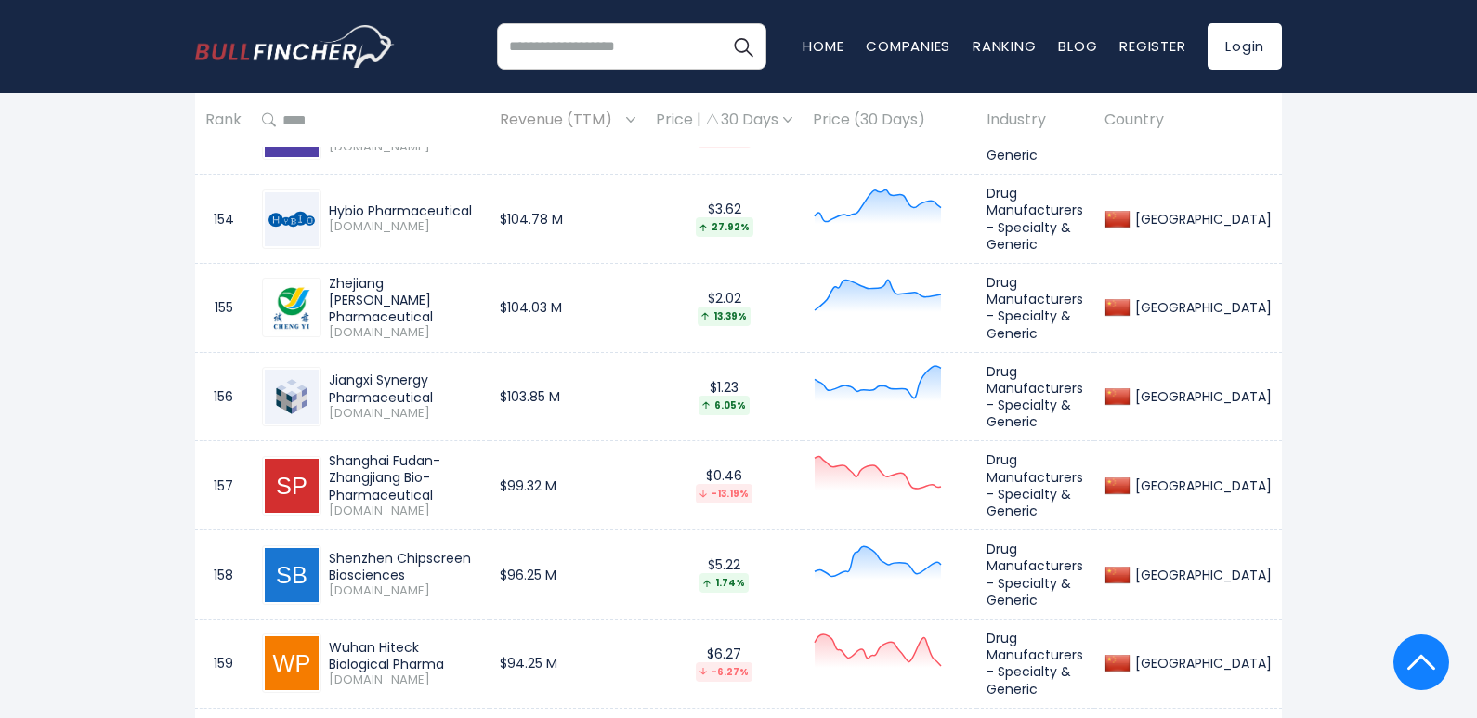
scroll to position [14905, 0]
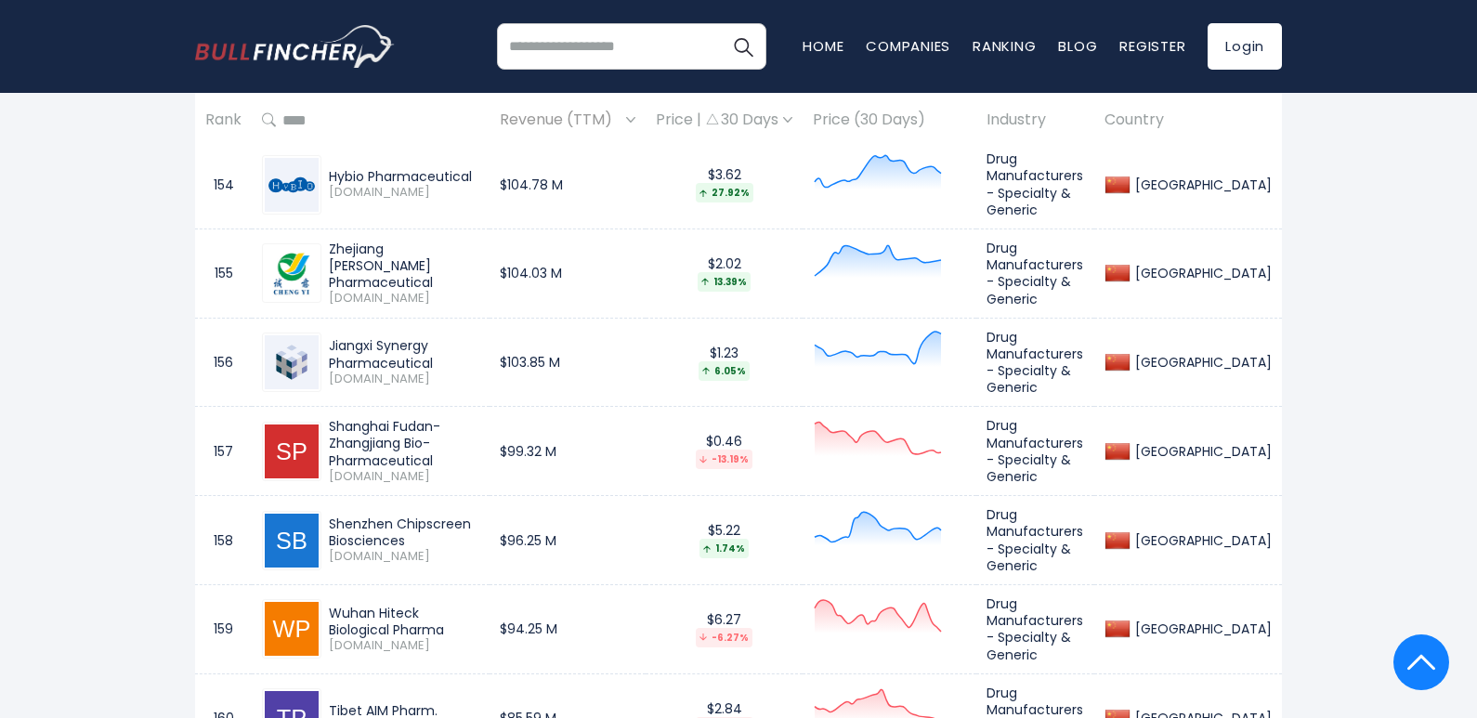
drag, startPoint x: 331, startPoint y: 391, endPoint x: 470, endPoint y: 405, distance: 140.0
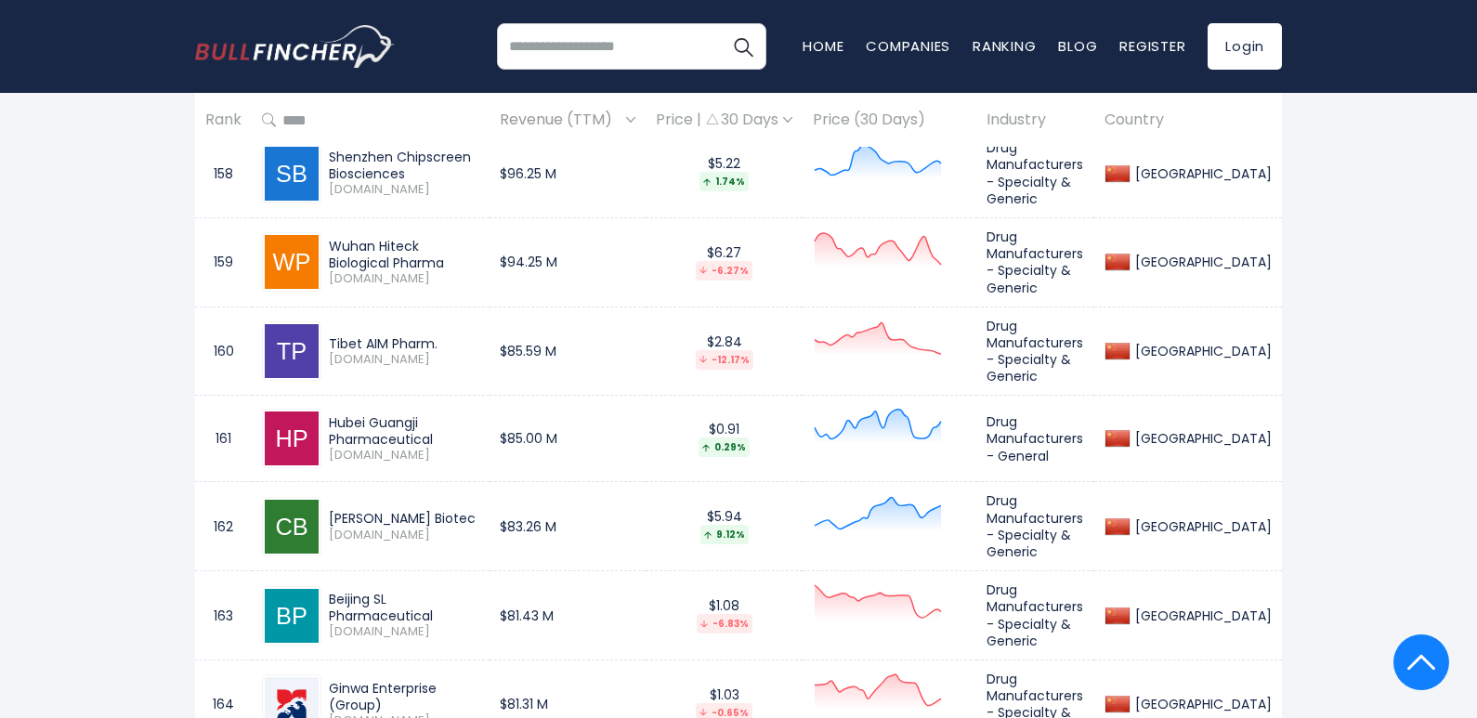
scroll to position [15277, 0]
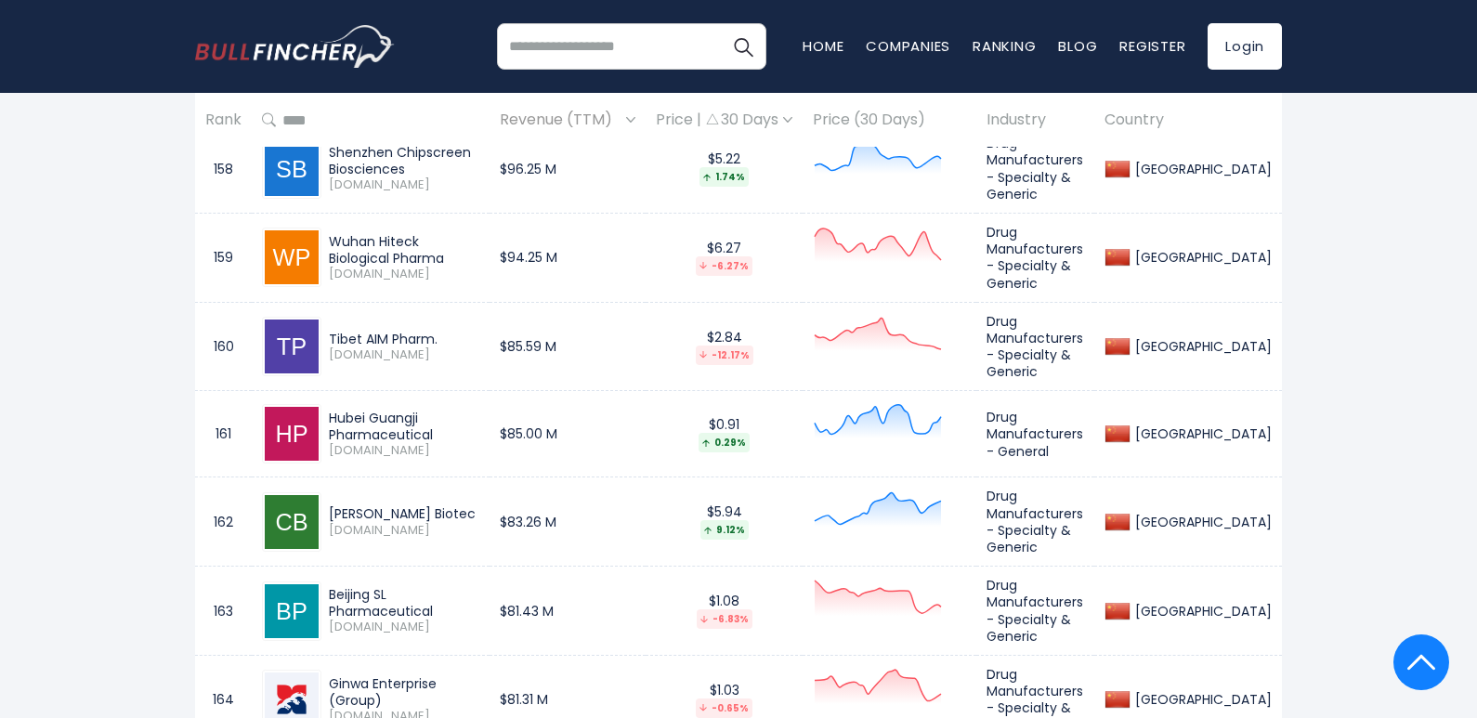
drag, startPoint x: 327, startPoint y: 371, endPoint x: 529, endPoint y: 371, distance: 202.5
drag, startPoint x: 449, startPoint y: 470, endPoint x: 318, endPoint y: 444, distance: 133.5
drag, startPoint x: 332, startPoint y: 548, endPoint x: 518, endPoint y: 550, distance: 186.7
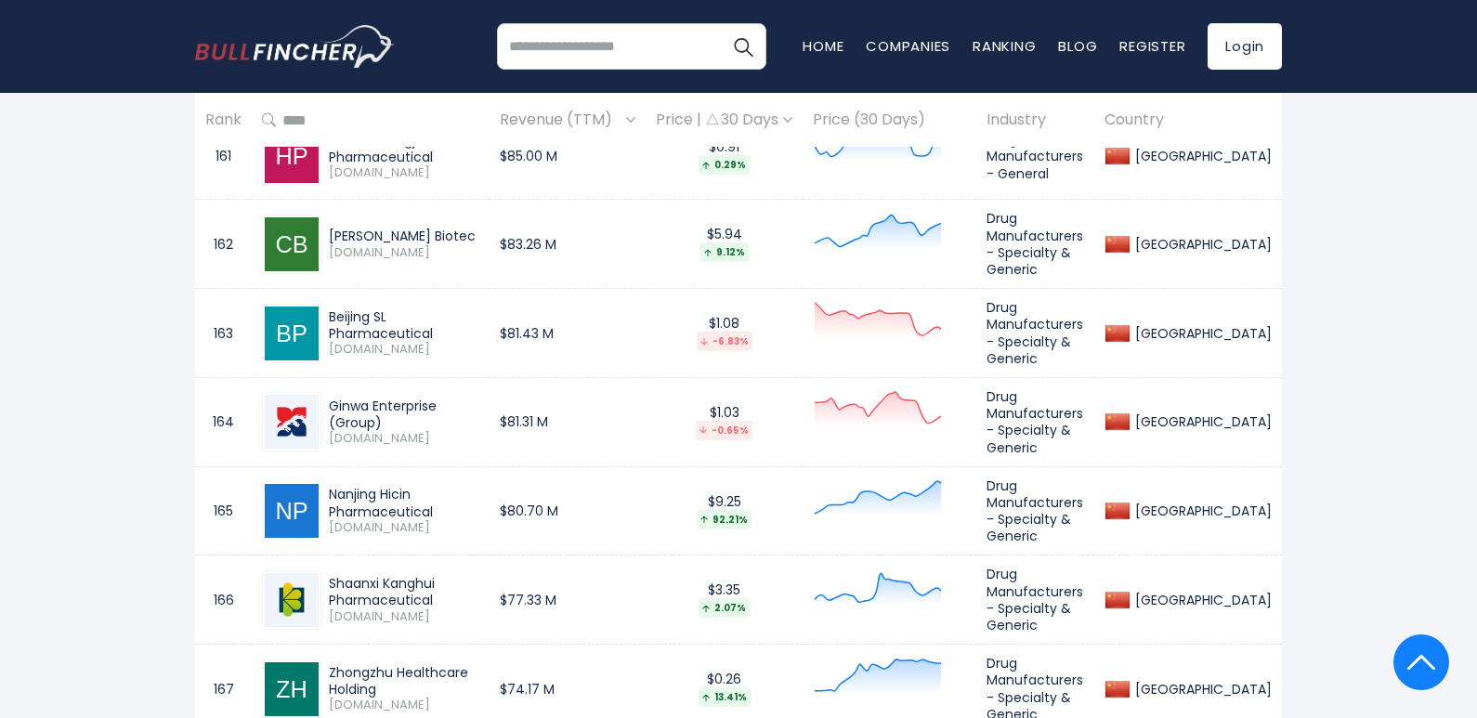
scroll to position [15556, 0]
drag, startPoint x: 330, startPoint y: 355, endPoint x: 495, endPoint y: 335, distance: 166.5
drag, startPoint x: 331, startPoint y: 438, endPoint x: 501, endPoint y: 429, distance: 170.2
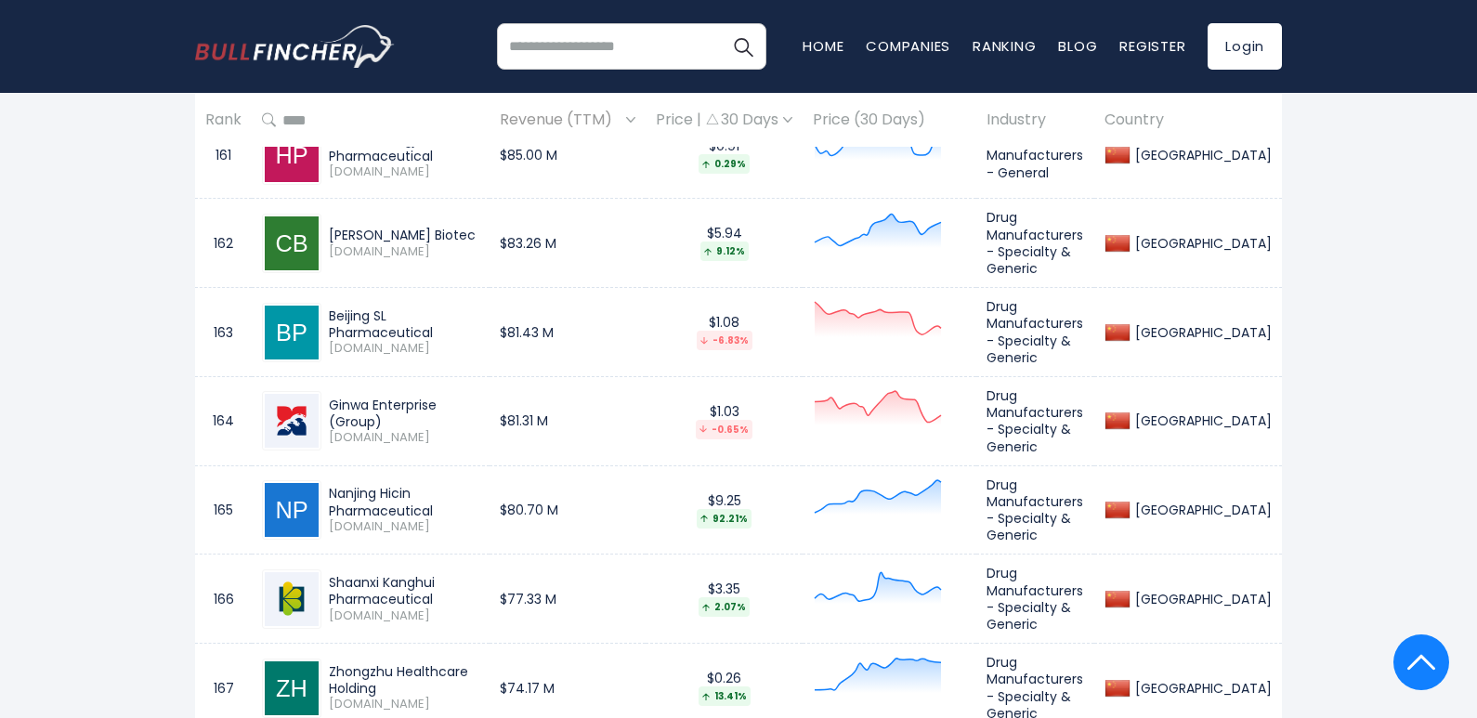
drag, startPoint x: 328, startPoint y: 517, endPoint x: 442, endPoint y: 541, distance: 116.6
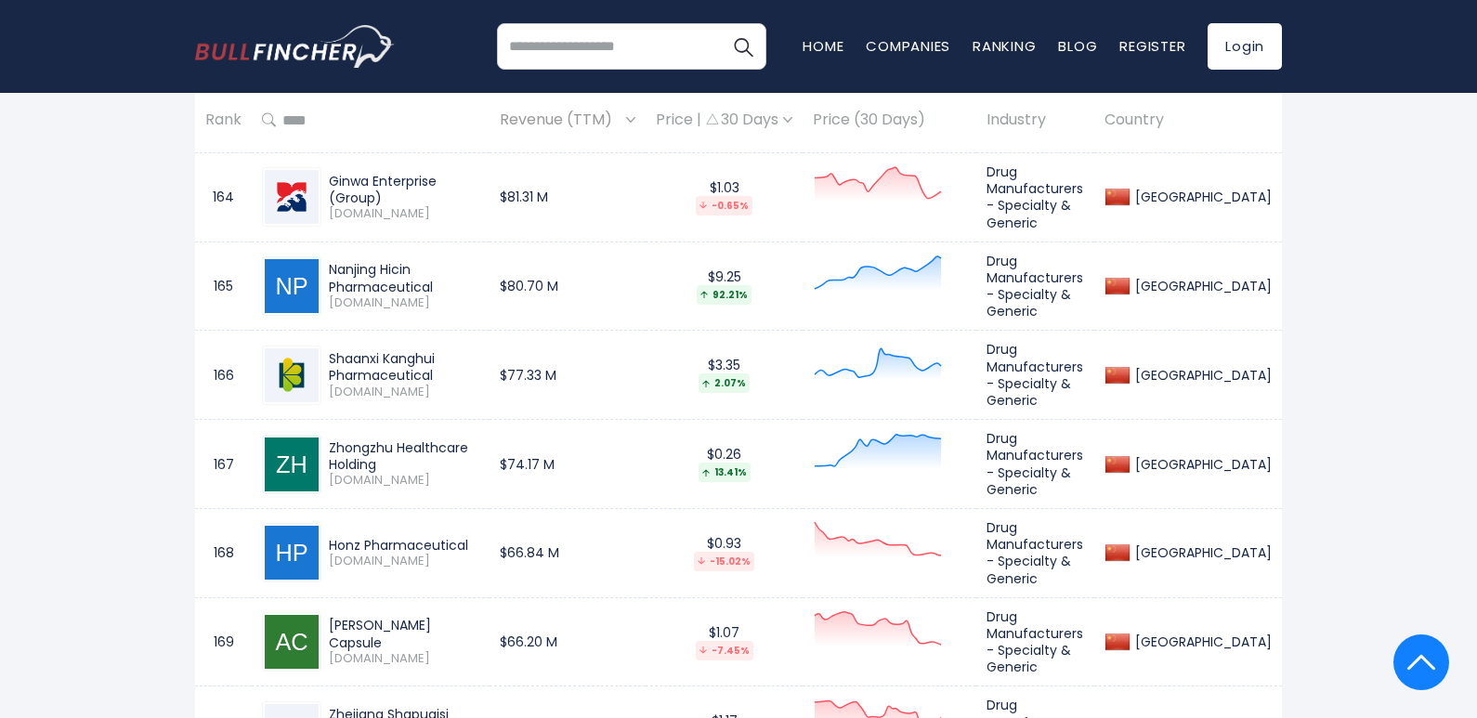
scroll to position [15927, 0]
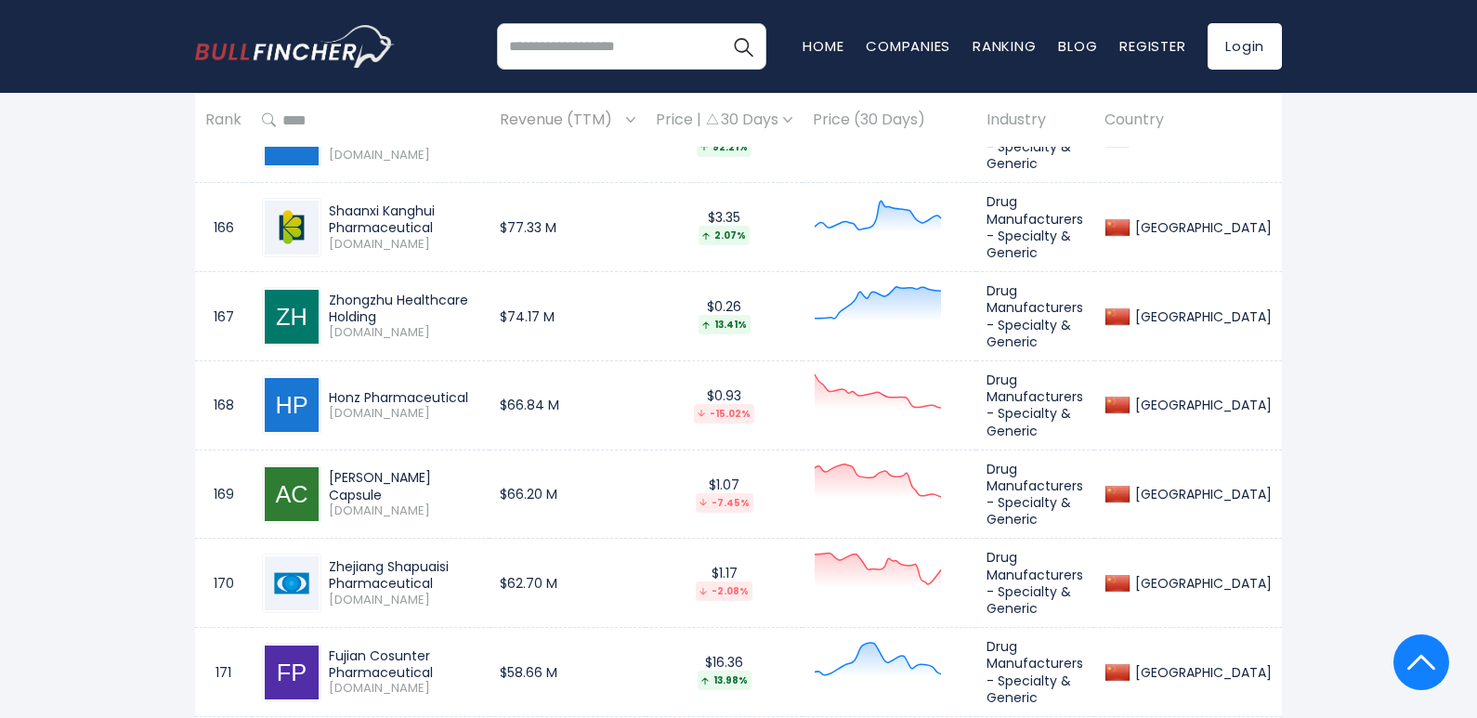
drag, startPoint x: 443, startPoint y: 252, endPoint x: 329, endPoint y: 246, distance: 114.4
click at [329, 647] on div "Fujian Cosunter Pharmaceutical" at bounding box center [404, 663] width 150 height 33
drag, startPoint x: 330, startPoint y: 316, endPoint x: 438, endPoint y: 336, distance: 110.6
drag, startPoint x: 442, startPoint y: 422, endPoint x: 337, endPoint y: 396, distance: 108.1
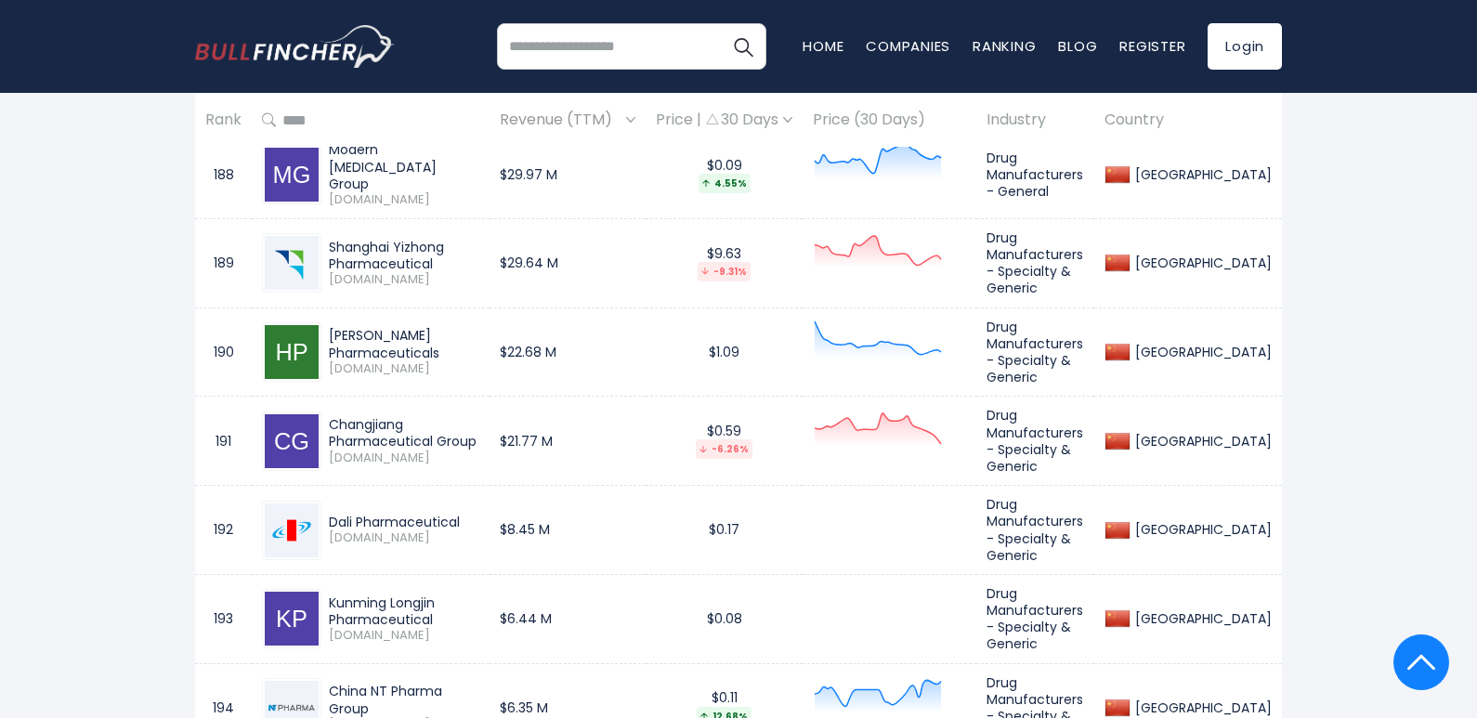
scroll to position [18156, 0]
